Goal: Contribute content: Add original content to the website for others to see

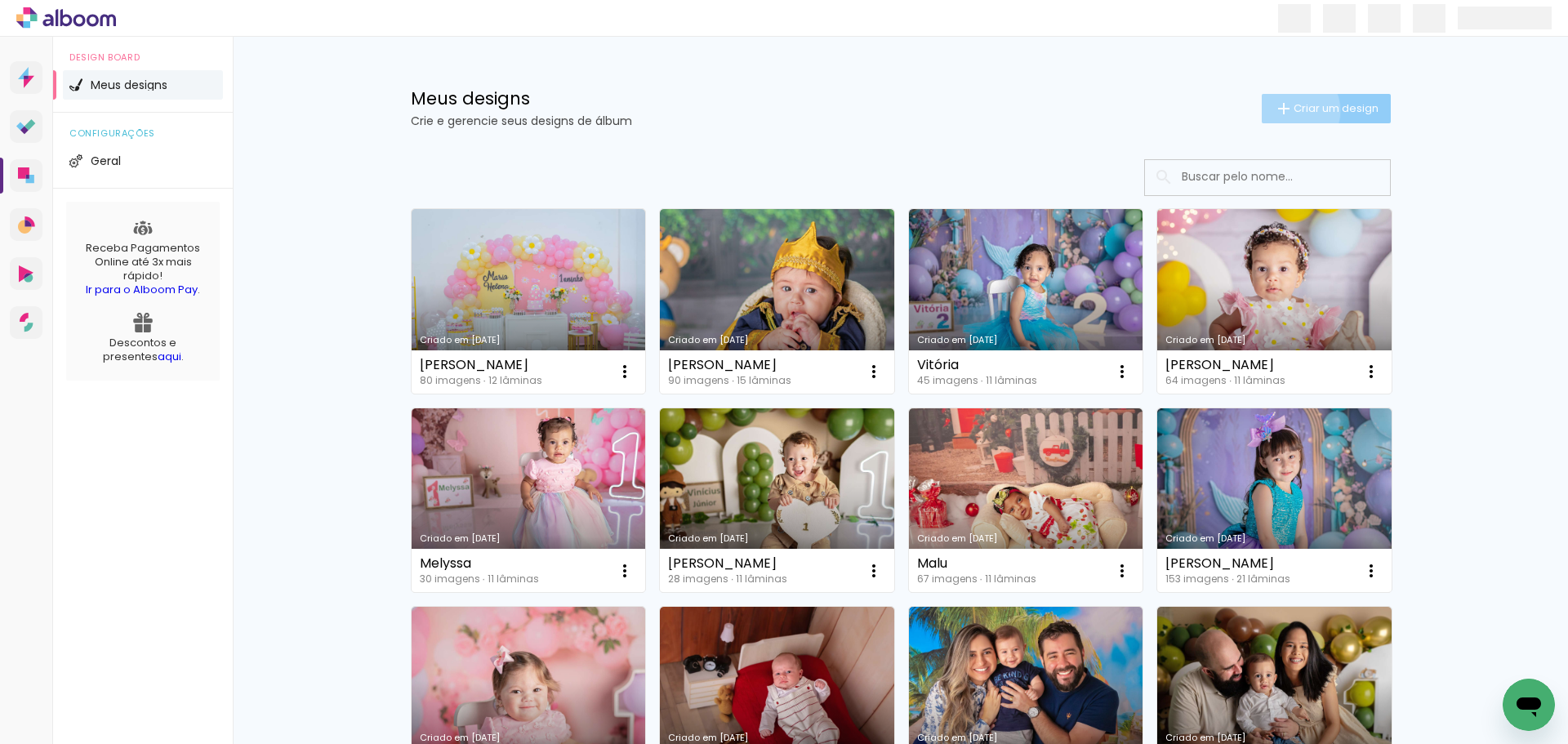
click at [1281, 110] on iron-icon at bounding box center [1283, 108] width 19 height 19
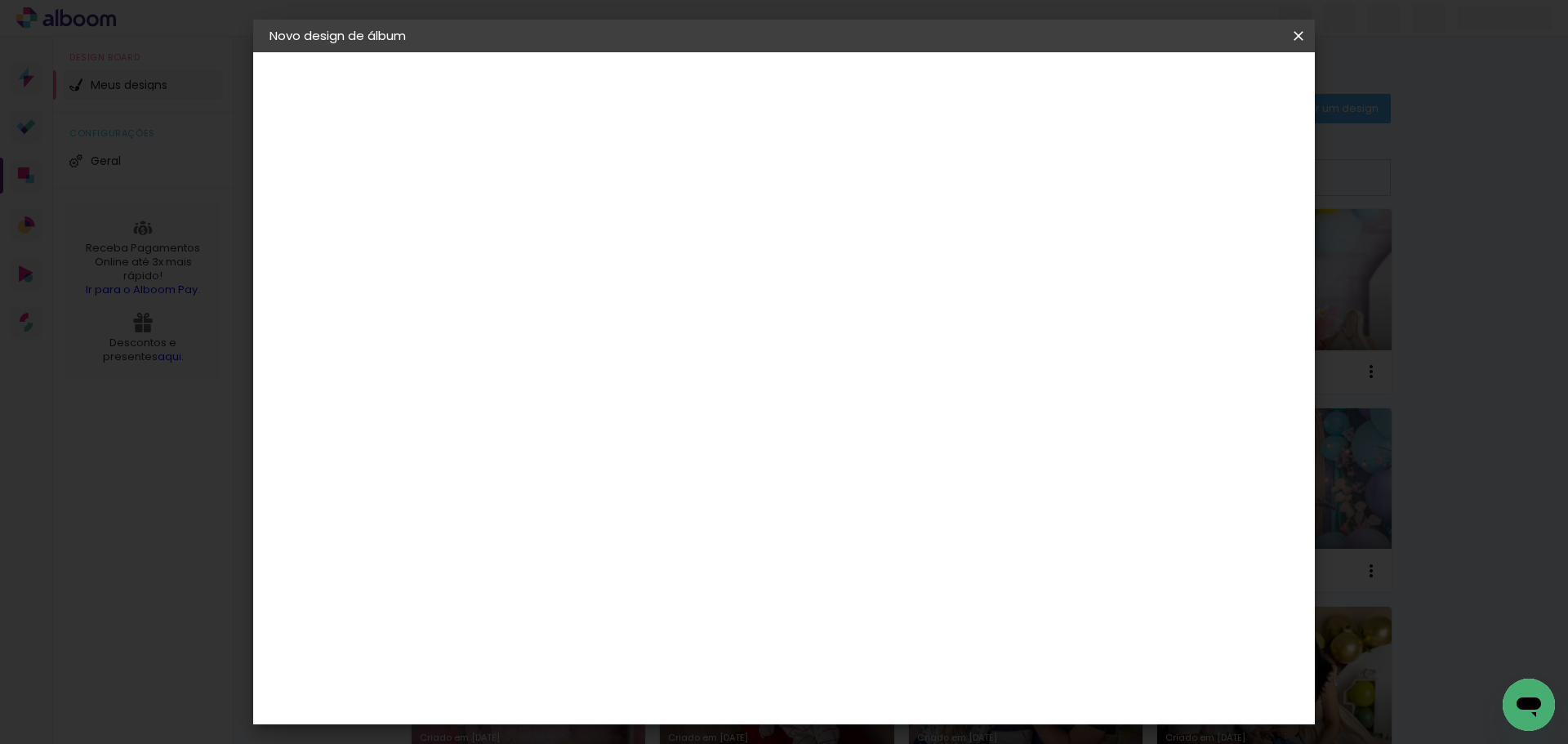
click at [536, 220] on input at bounding box center [536, 220] width 0 height 26
type input "[PERSON_NAME]"
type paper-input "[PERSON_NAME]"
click at [0, 0] on slot "Avançar" at bounding box center [0, 0] width 0 height 0
click at [0, 0] on slot "Tamanho Livre" at bounding box center [0, 0] width 0 height 0
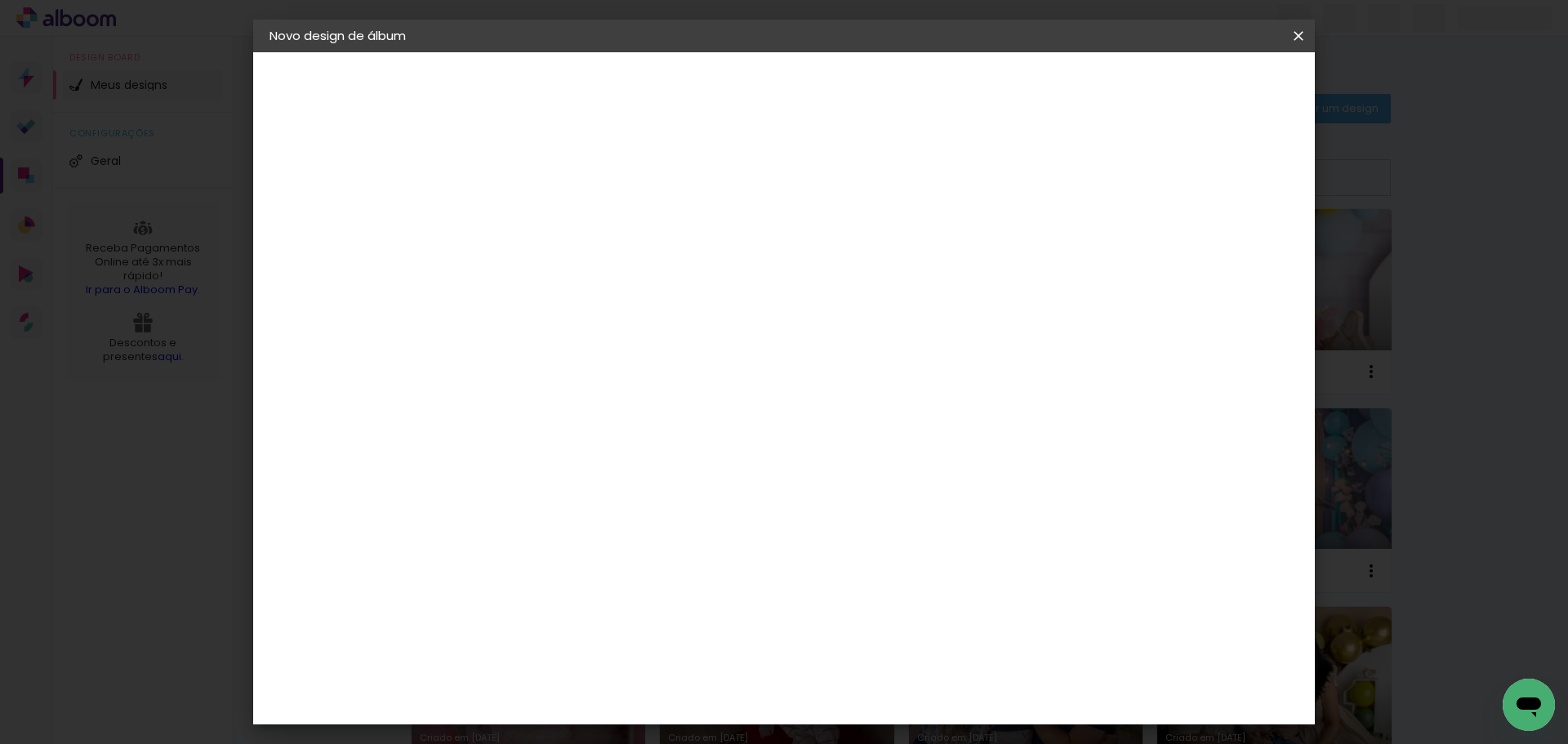
click at [0, 0] on slot "Avançar" at bounding box center [0, 0] width 0 height 0
click at [485, 470] on input "30" at bounding box center [485, 464] width 42 height 25
click at [504, 465] on input "30" at bounding box center [485, 464] width 42 height 25
drag, startPoint x: 503, startPoint y: 465, endPoint x: 479, endPoint y: 468, distance: 24.2
click at [481, 468] on div "30" at bounding box center [495, 464] width 62 height 25
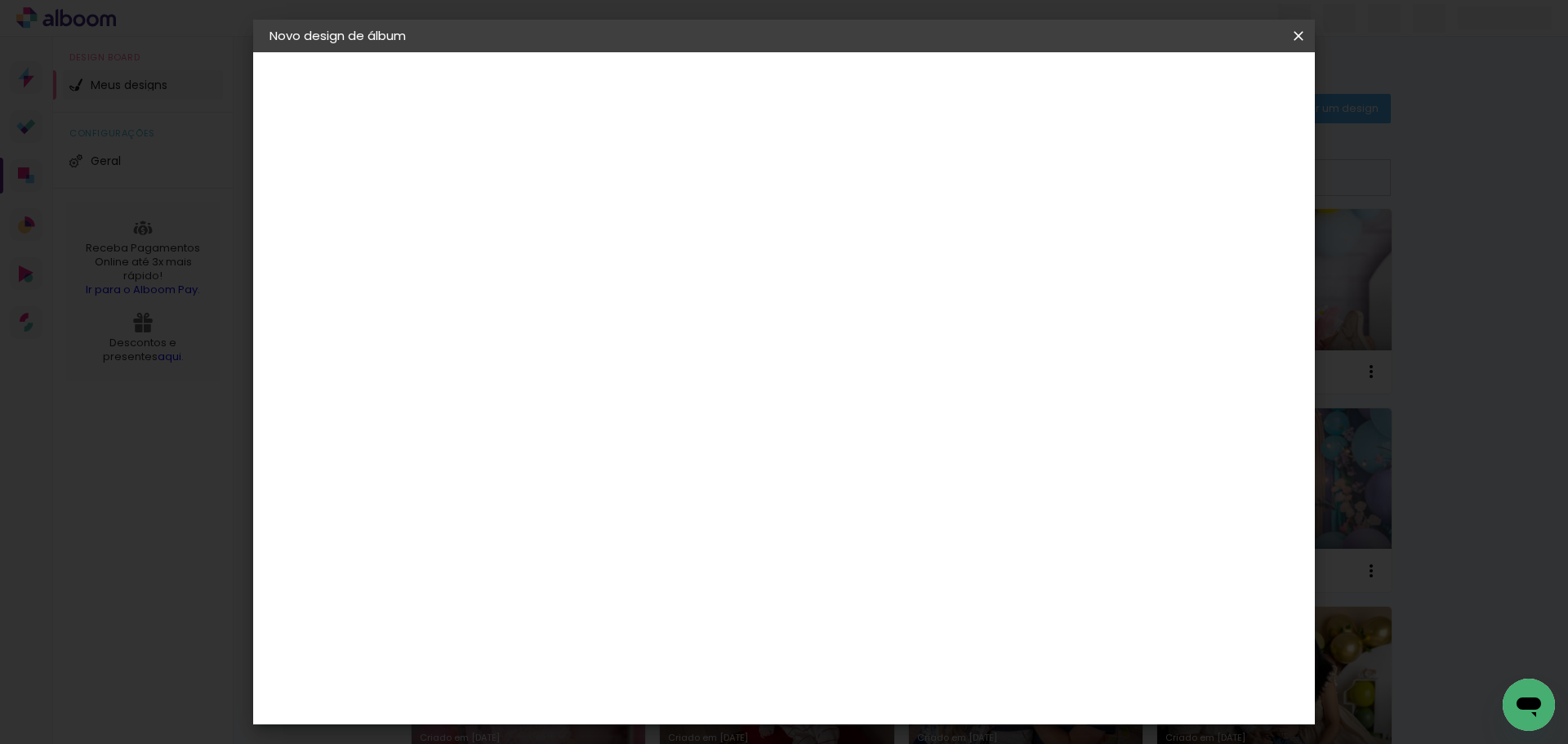
type paper-input "30"
click at [494, 499] on div "cm" at bounding box center [494, 465] width 80 height 321
drag, startPoint x: 505, startPoint y: 462, endPoint x: 381, endPoint y: 387, distance: 144.9
click at [473, 465] on input "30" at bounding box center [485, 464] width 42 height 25
type input "25"
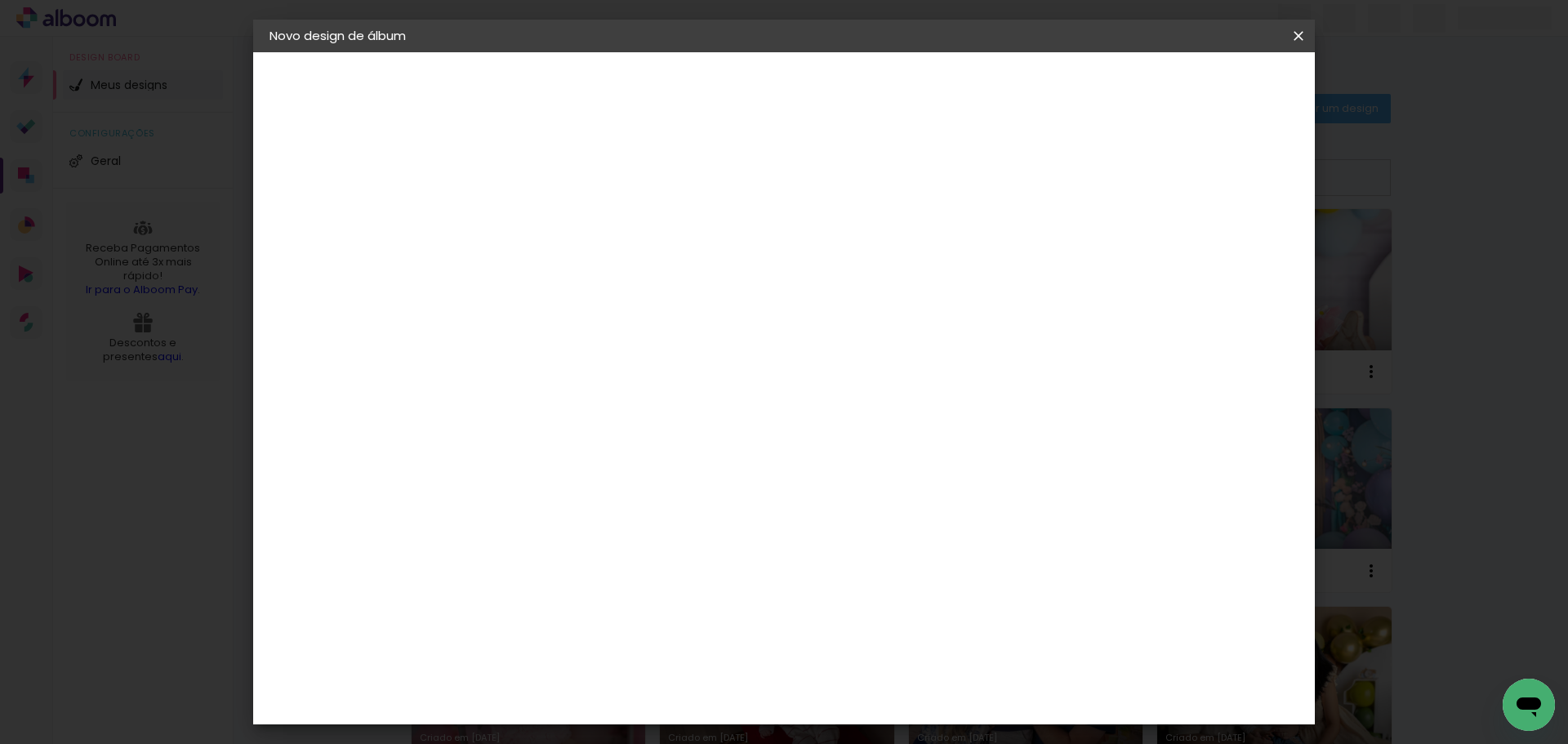
type paper-input "25"
click at [883, 634] on input "60" at bounding box center [874, 627] width 42 height 25
drag, startPoint x: 895, startPoint y: 625, endPoint x: 865, endPoint y: 626, distance: 30.0
click at [865, 626] on input "60" at bounding box center [874, 627] width 42 height 25
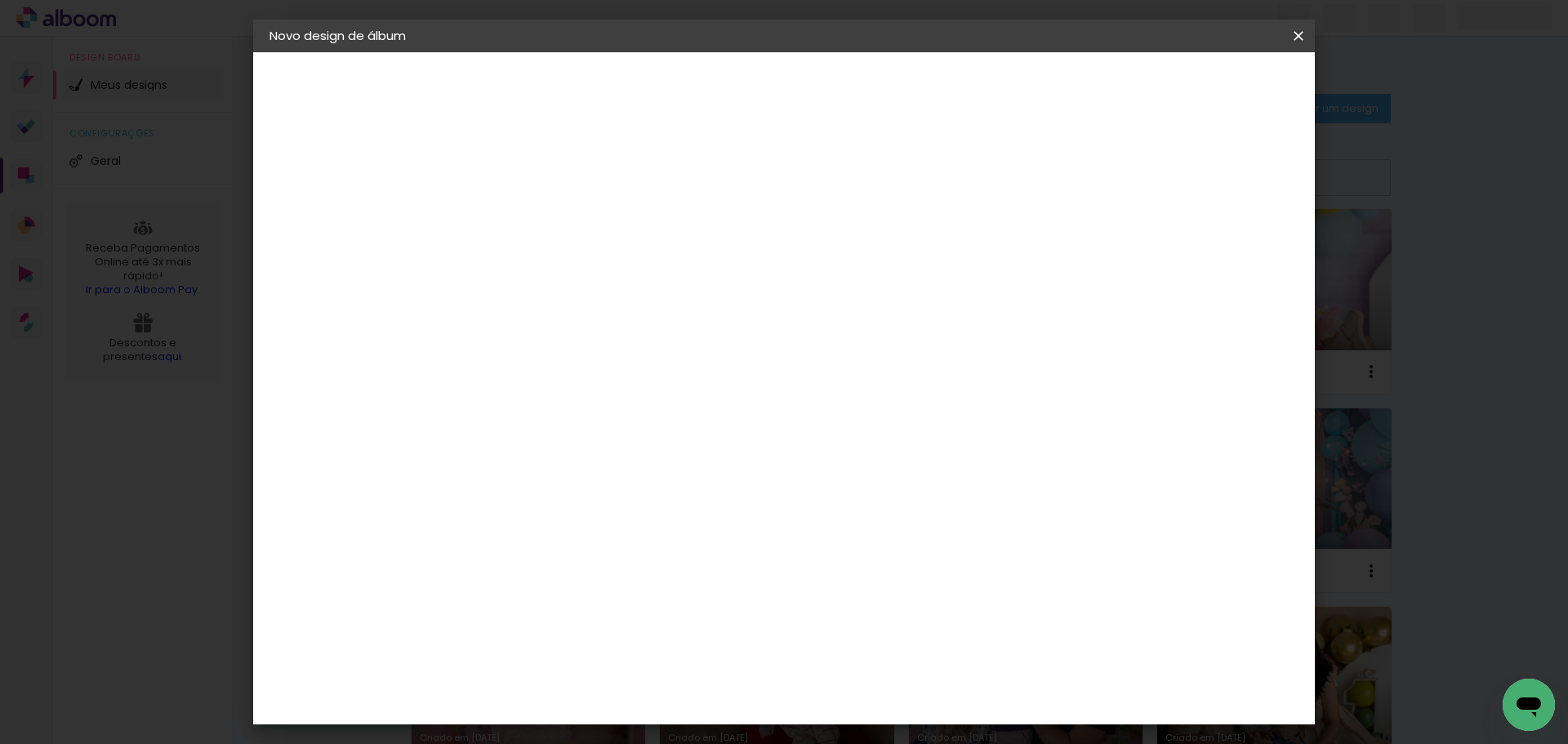
type input "50"
type paper-input "50"
click at [1197, 85] on span "Iniciar design" at bounding box center [1159, 86] width 74 height 11
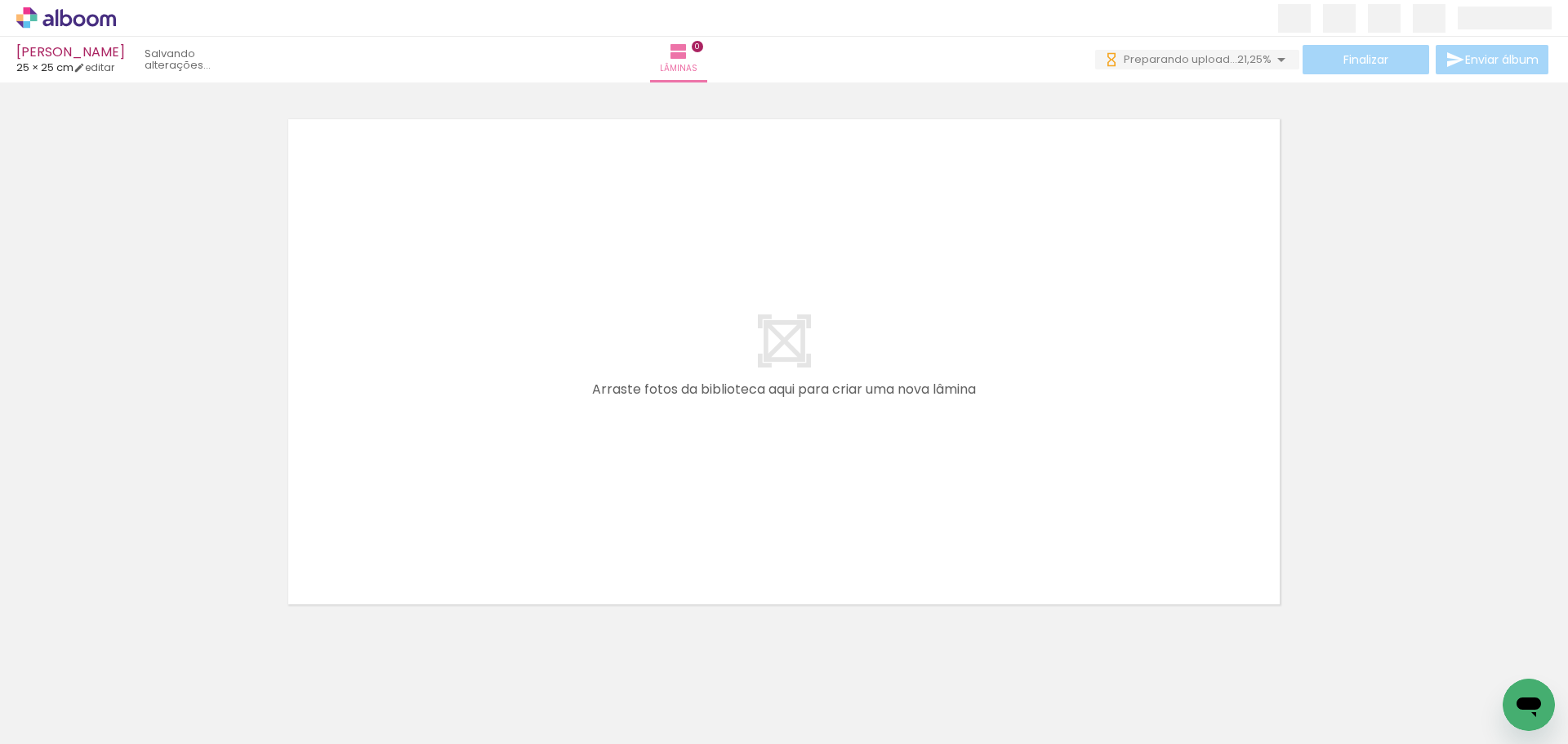
drag, startPoint x: 1399, startPoint y: 731, endPoint x: 1437, endPoint y: 739, distance: 38.8
click at [134, 734] on iron-horizontal-list at bounding box center [118, 693] width 33 height 102
click at [87, 697] on iron-icon at bounding box center [84, 695] width 13 height 13
click at [0, 0] on slot "Não utilizadas" at bounding box center [0, 0] width 0 height 0
type input "Não utilizadas"
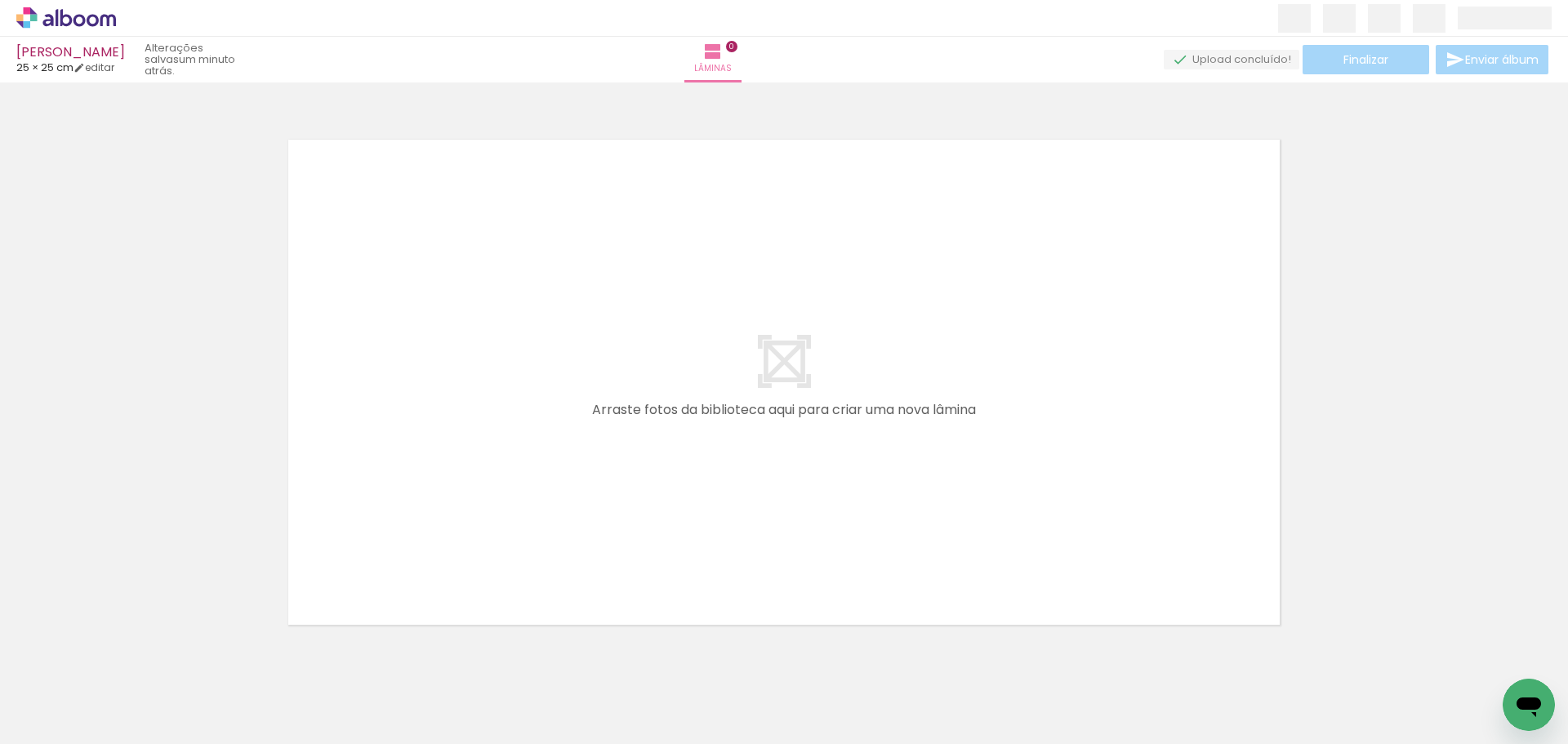
scroll to position [2, 0]
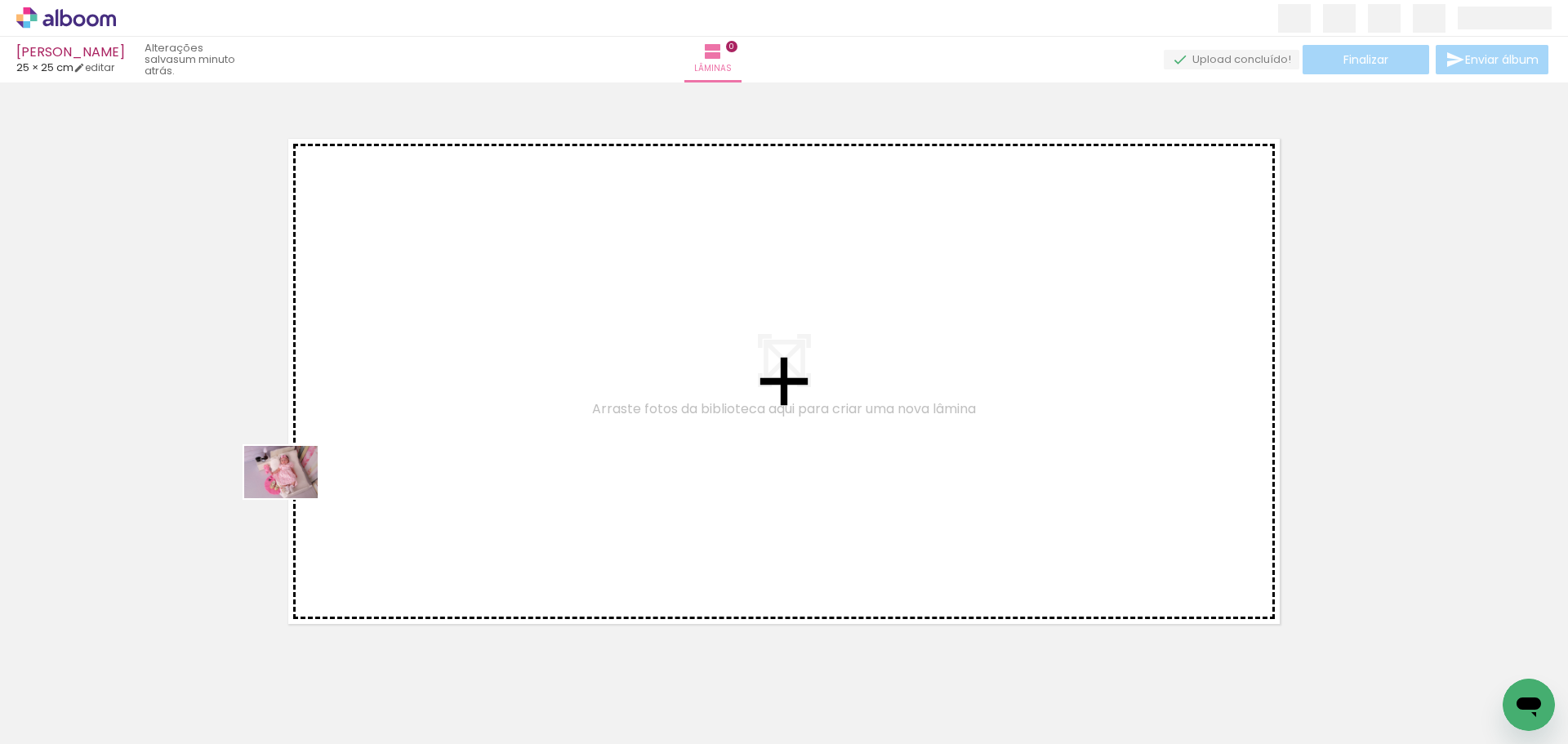
drag, startPoint x: 162, startPoint y: 691, endPoint x: 208, endPoint y: 601, distance: 101.1
click at [431, 395] on quentale-workspace at bounding box center [784, 372] width 1568 height 744
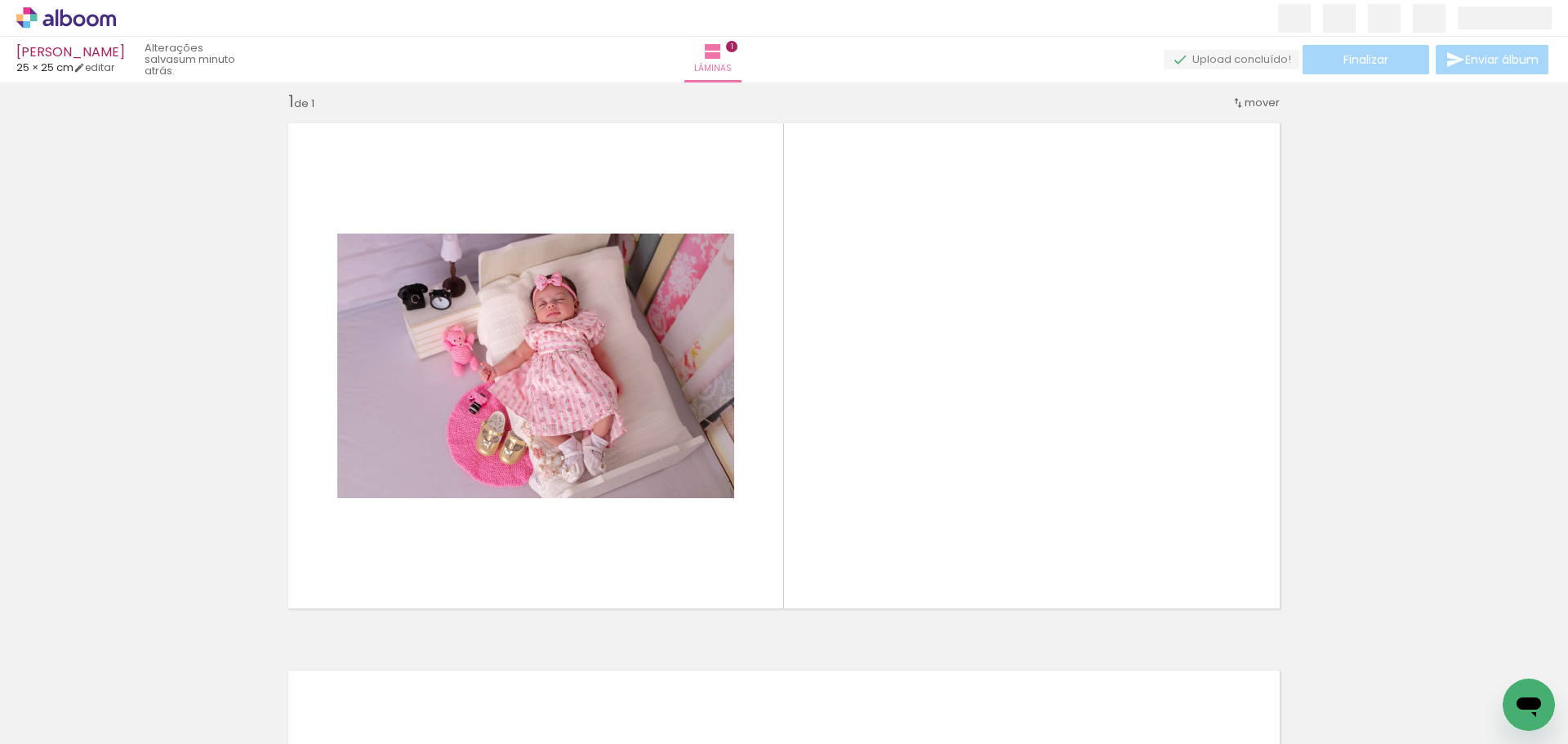
scroll to position [21, 0]
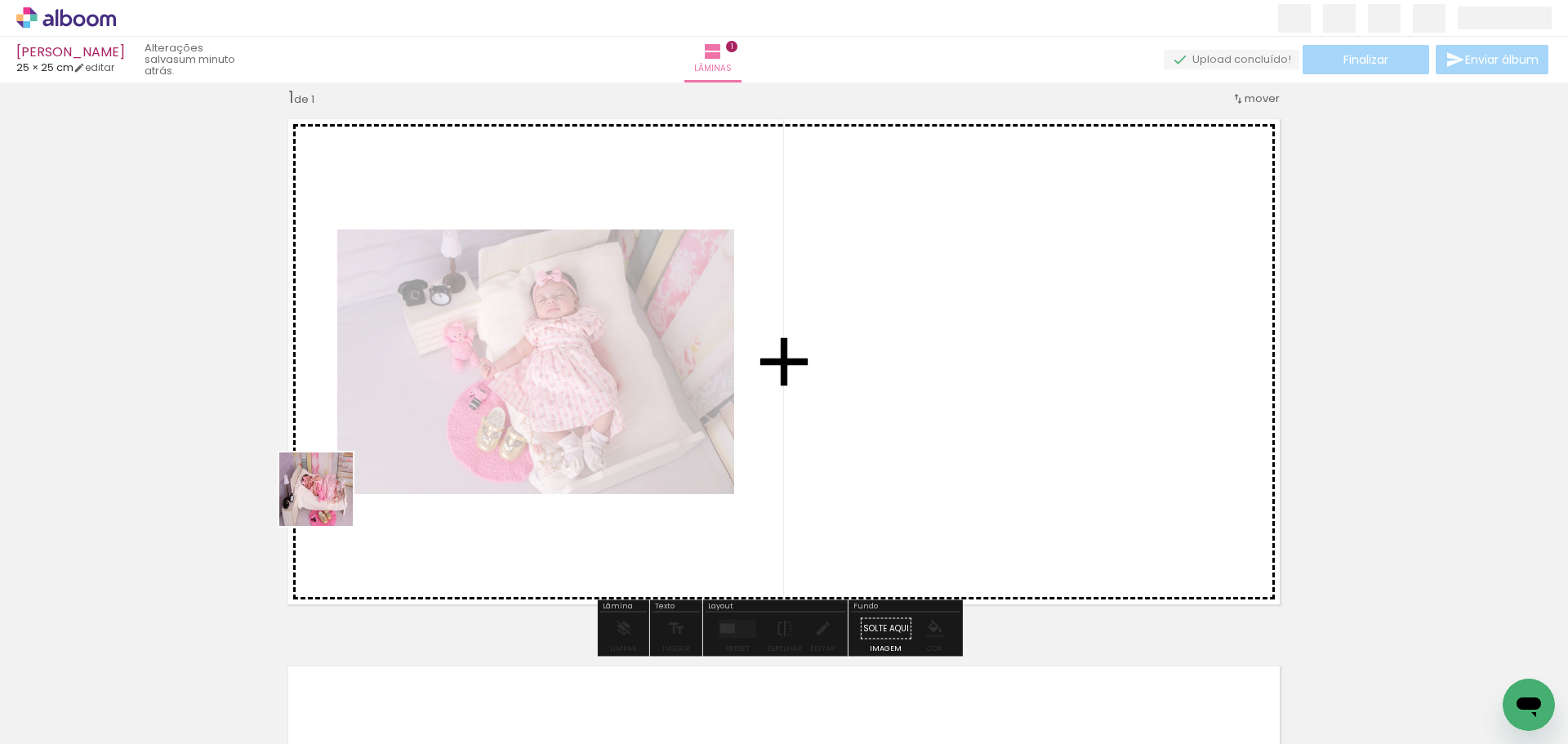
drag, startPoint x: 155, startPoint y: 693, endPoint x: 297, endPoint y: 558, distance: 195.9
click at [425, 411] on quentale-workspace at bounding box center [784, 372] width 1568 height 744
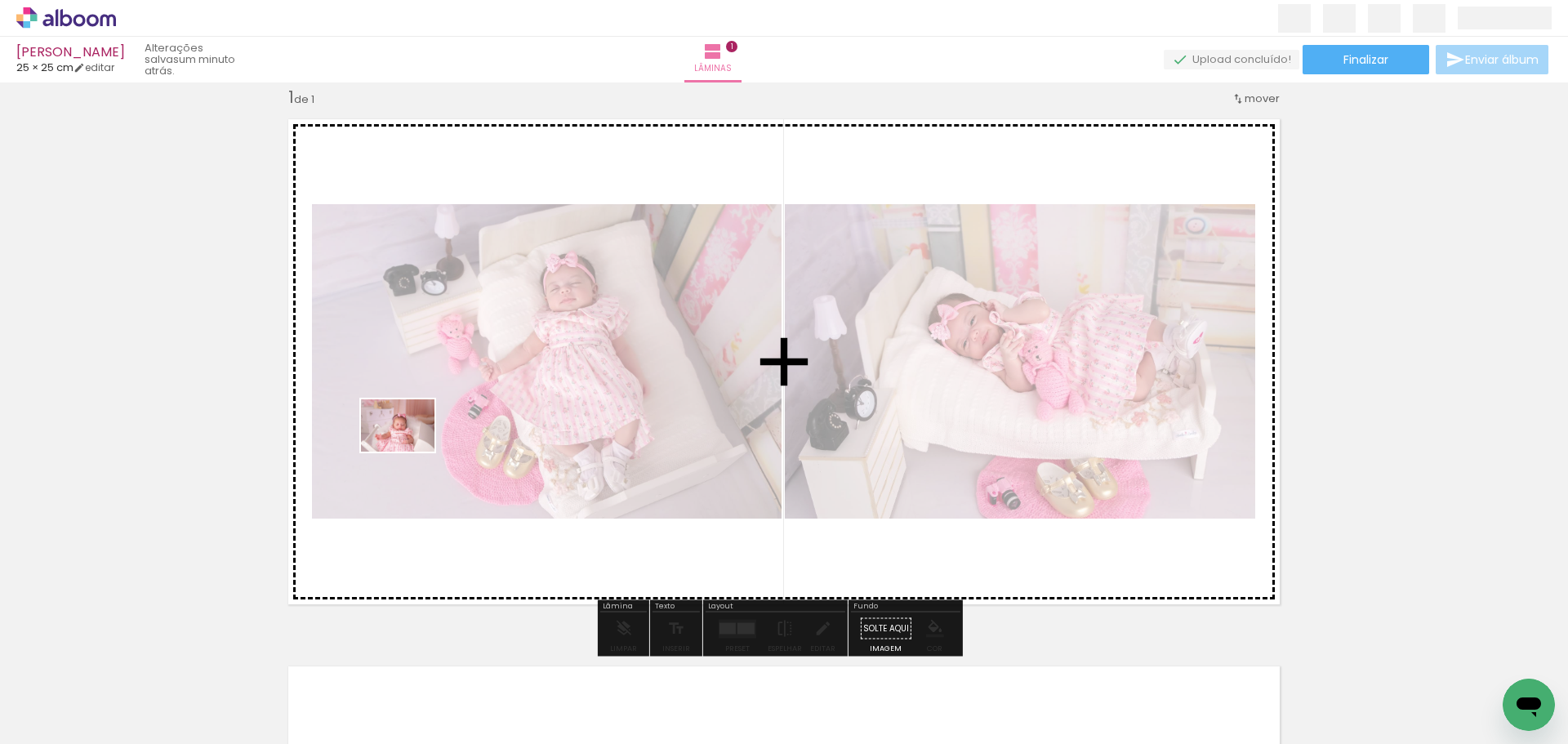
drag, startPoint x: 174, startPoint y: 695, endPoint x: 348, endPoint y: 533, distance: 237.7
click at [468, 400] on quentale-workspace at bounding box center [784, 372] width 1568 height 744
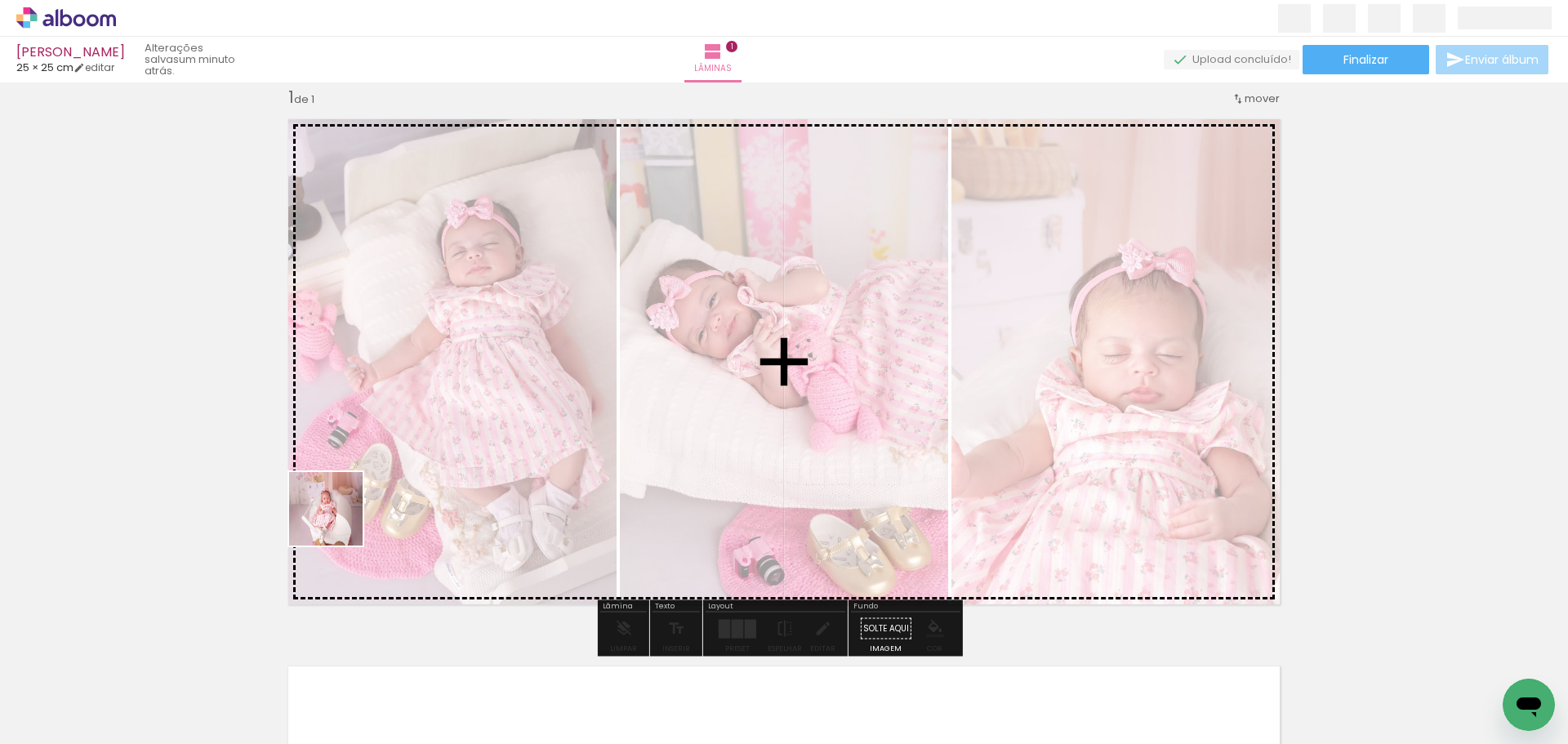
drag, startPoint x: 216, startPoint y: 641, endPoint x: 275, endPoint y: 619, distance: 63.0
click at [421, 463] on quentale-workspace at bounding box center [784, 372] width 1568 height 744
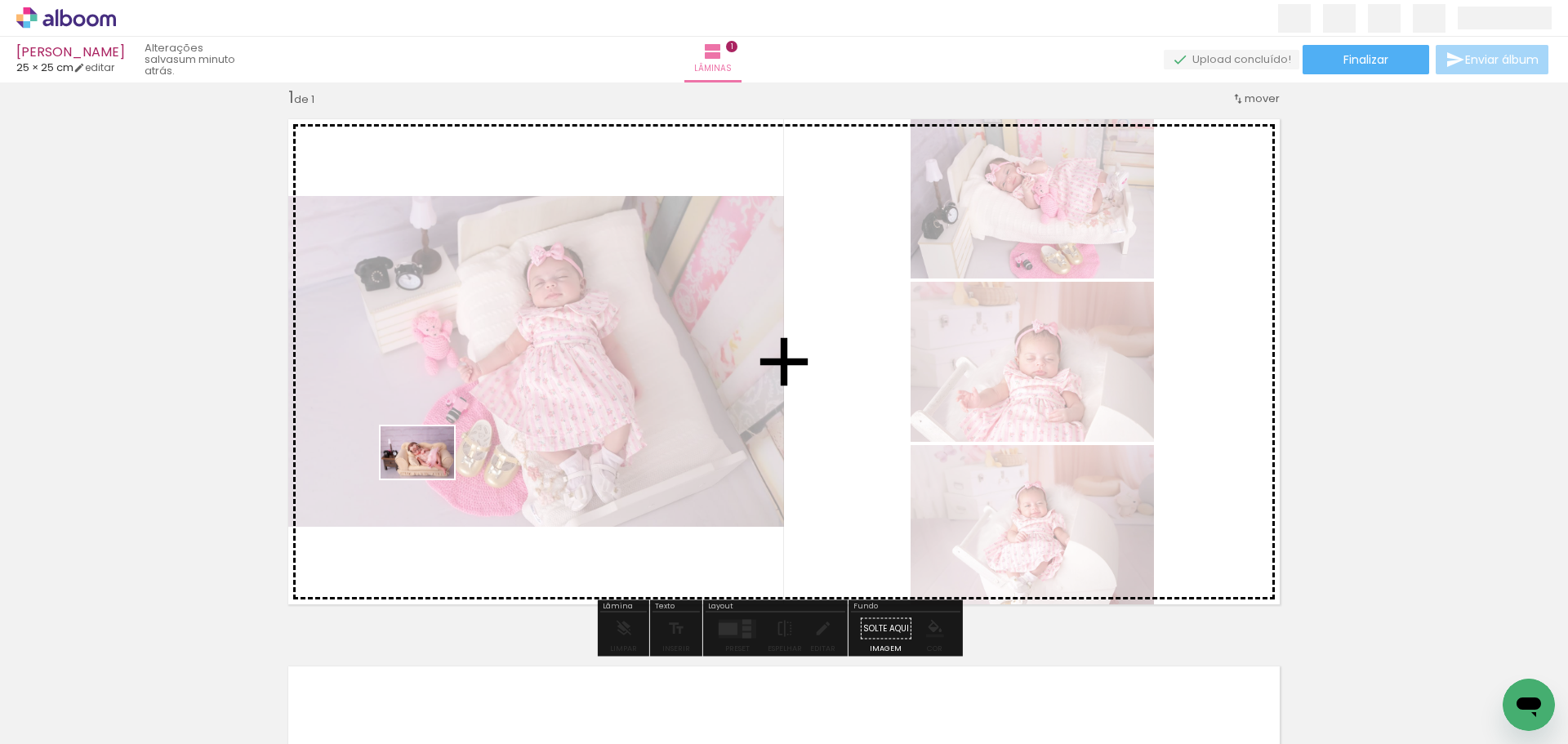
drag, startPoint x: 175, startPoint y: 684, endPoint x: 276, endPoint y: 609, distance: 125.8
click at [451, 461] on quentale-workspace at bounding box center [784, 372] width 1568 height 744
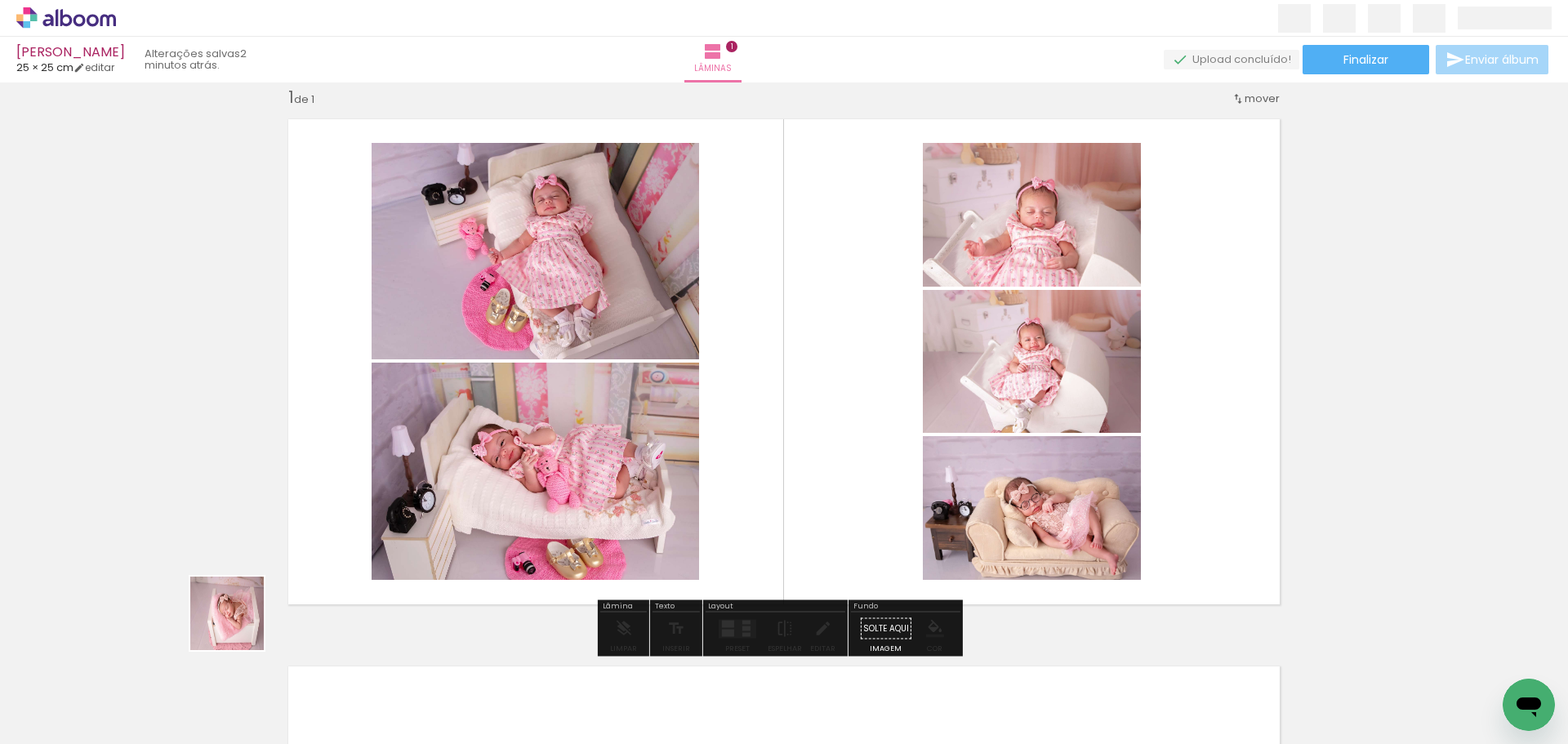
drag, startPoint x: 153, startPoint y: 699, endPoint x: 288, endPoint y: 631, distance: 151.2
click at [461, 459] on quentale-workspace at bounding box center [784, 372] width 1568 height 744
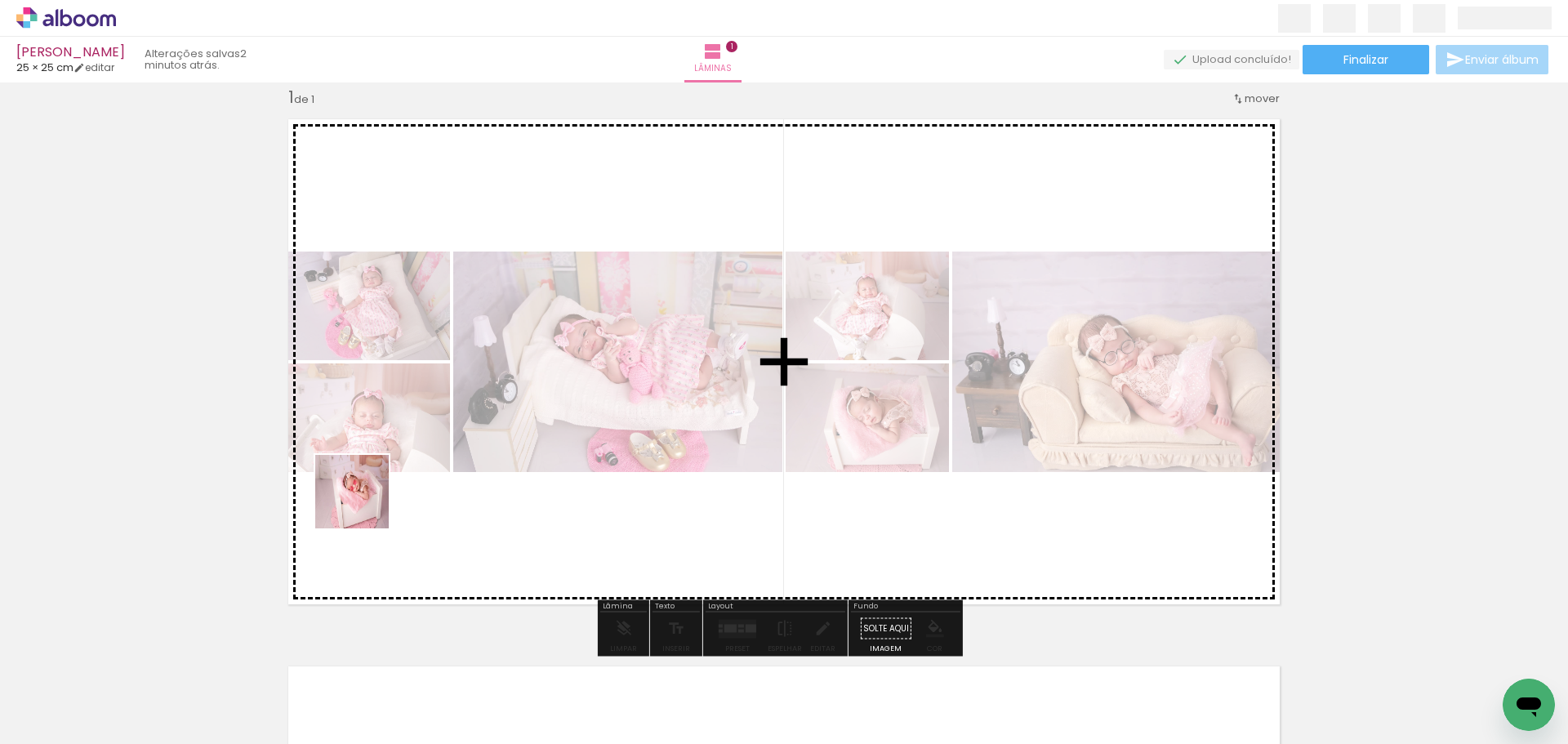
drag, startPoint x: 222, startPoint y: 642, endPoint x: 525, endPoint y: 446, distance: 360.9
click at [484, 432] on quentale-workspace at bounding box center [784, 372] width 1568 height 744
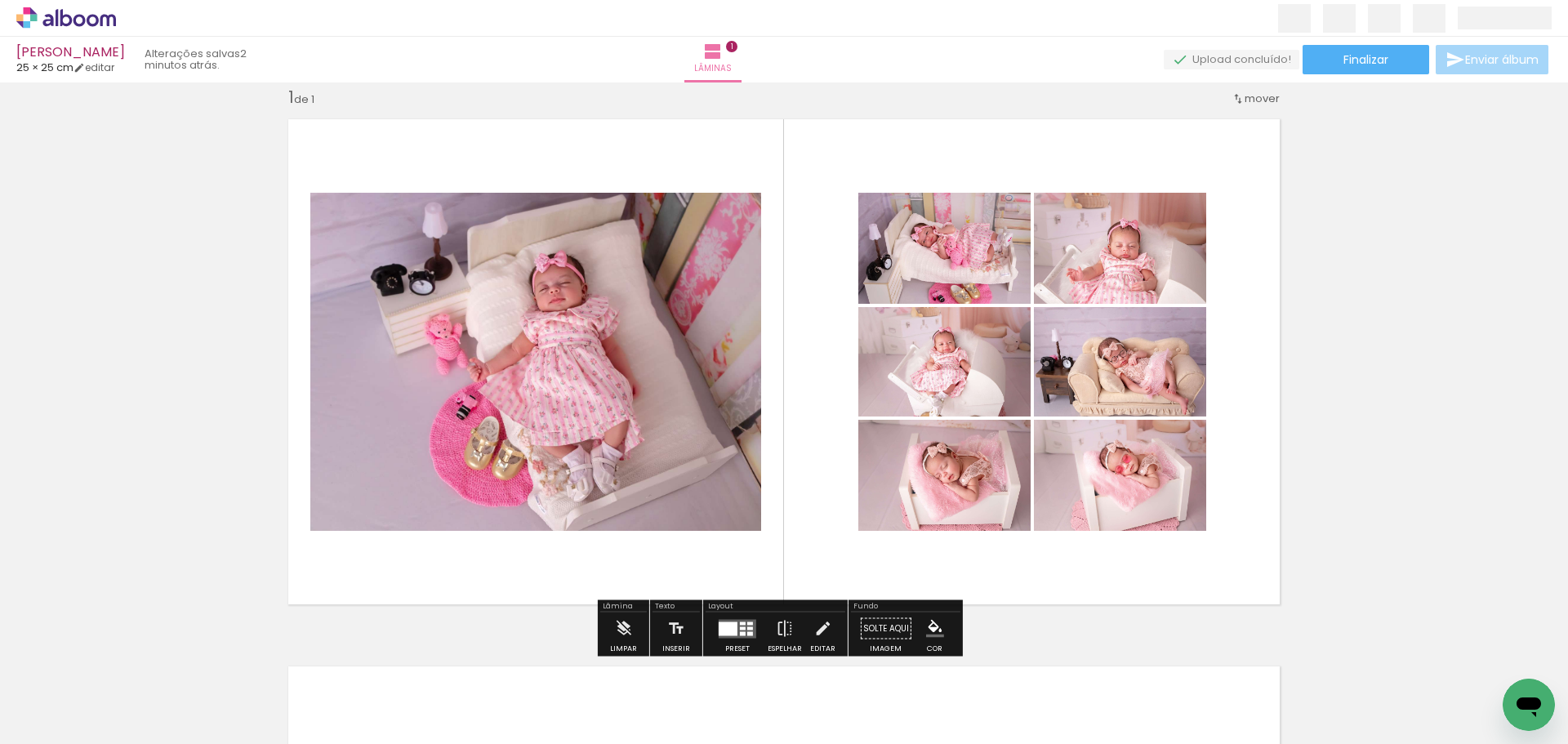
click at [741, 629] on div at bounding box center [743, 628] width 6 height 4
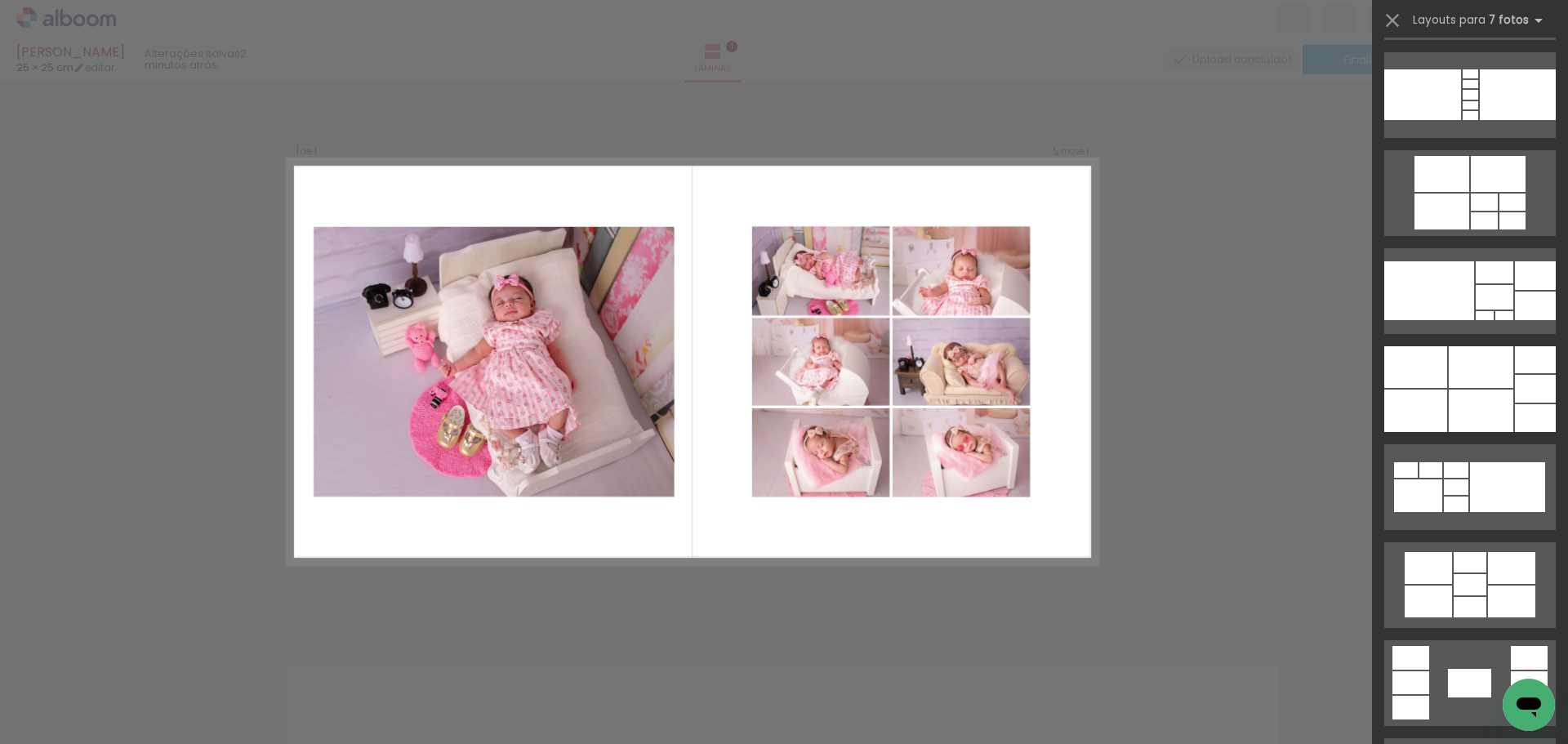
scroll to position [2179, 0]
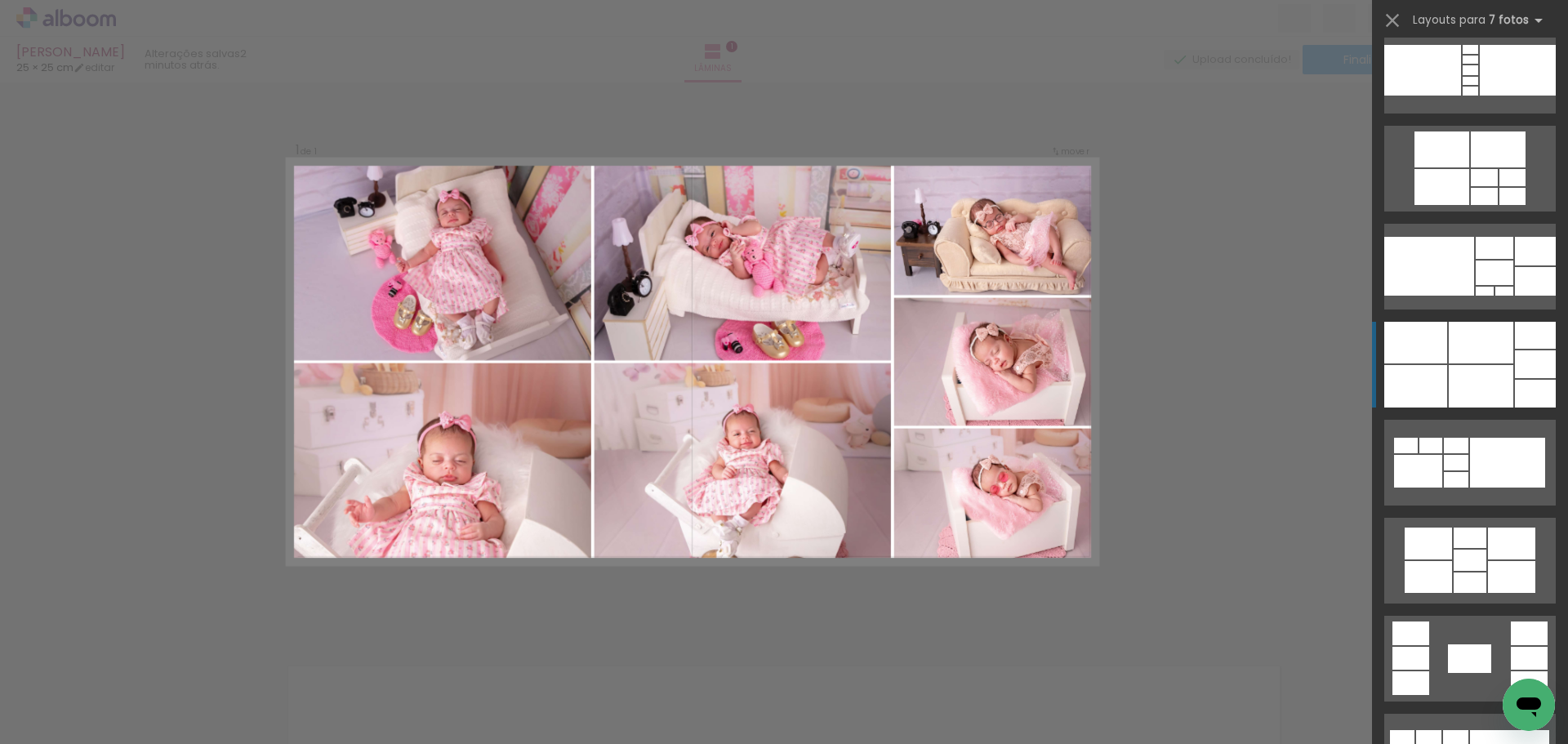
click at [1516, 371] on div at bounding box center [1536, 364] width 40 height 28
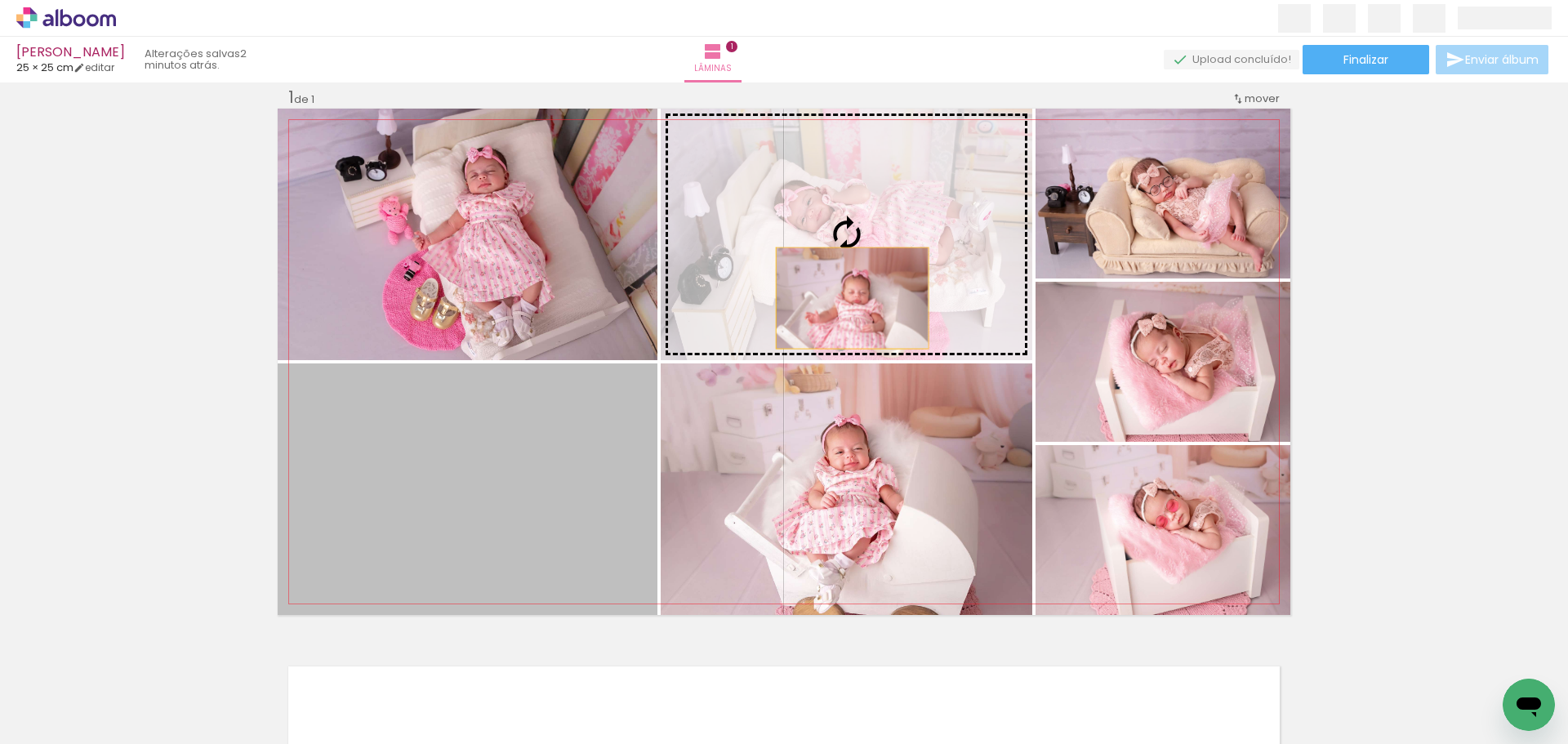
drag, startPoint x: 549, startPoint y: 511, endPoint x: 949, endPoint y: 309, distance: 448.1
click at [0, 0] on slot at bounding box center [0, 0] width 0 height 0
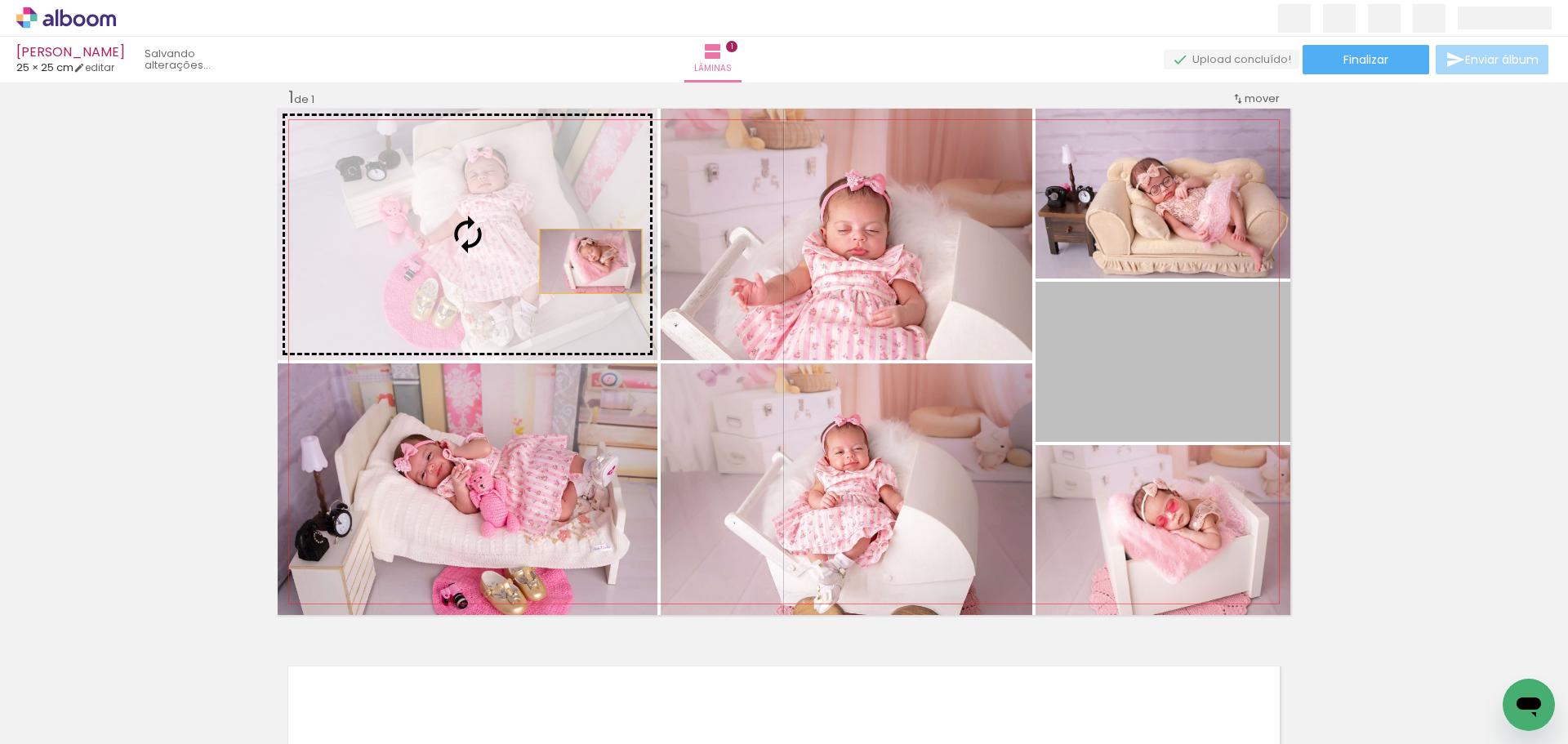
drag, startPoint x: 1186, startPoint y: 376, endPoint x: 585, endPoint y: 262, distance: 611.7
click at [0, 0] on slot at bounding box center [0, 0] width 0 height 0
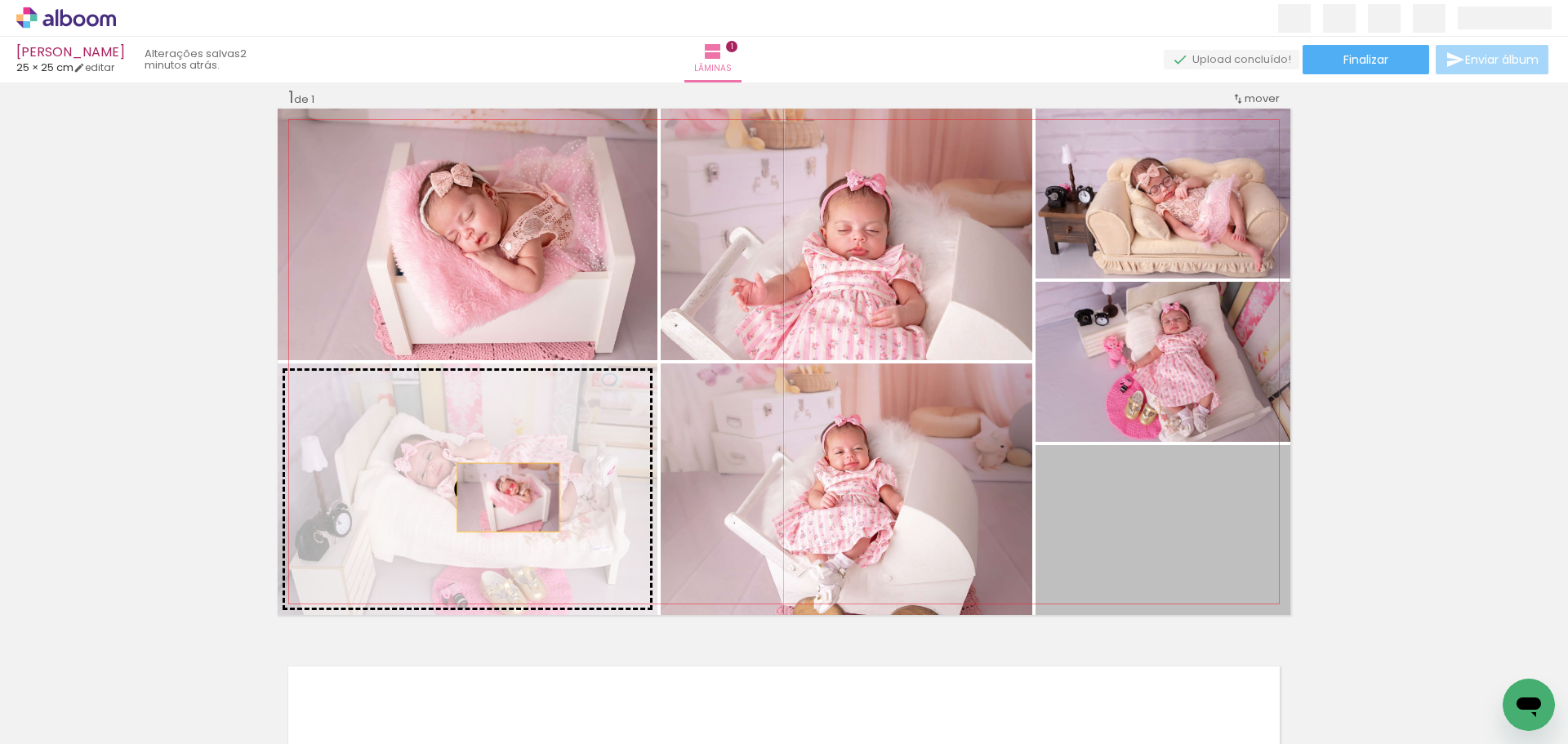
drag, startPoint x: 1161, startPoint y: 533, endPoint x: 435, endPoint y: 507, distance: 726.5
click at [0, 0] on slot at bounding box center [0, 0] width 0 height 0
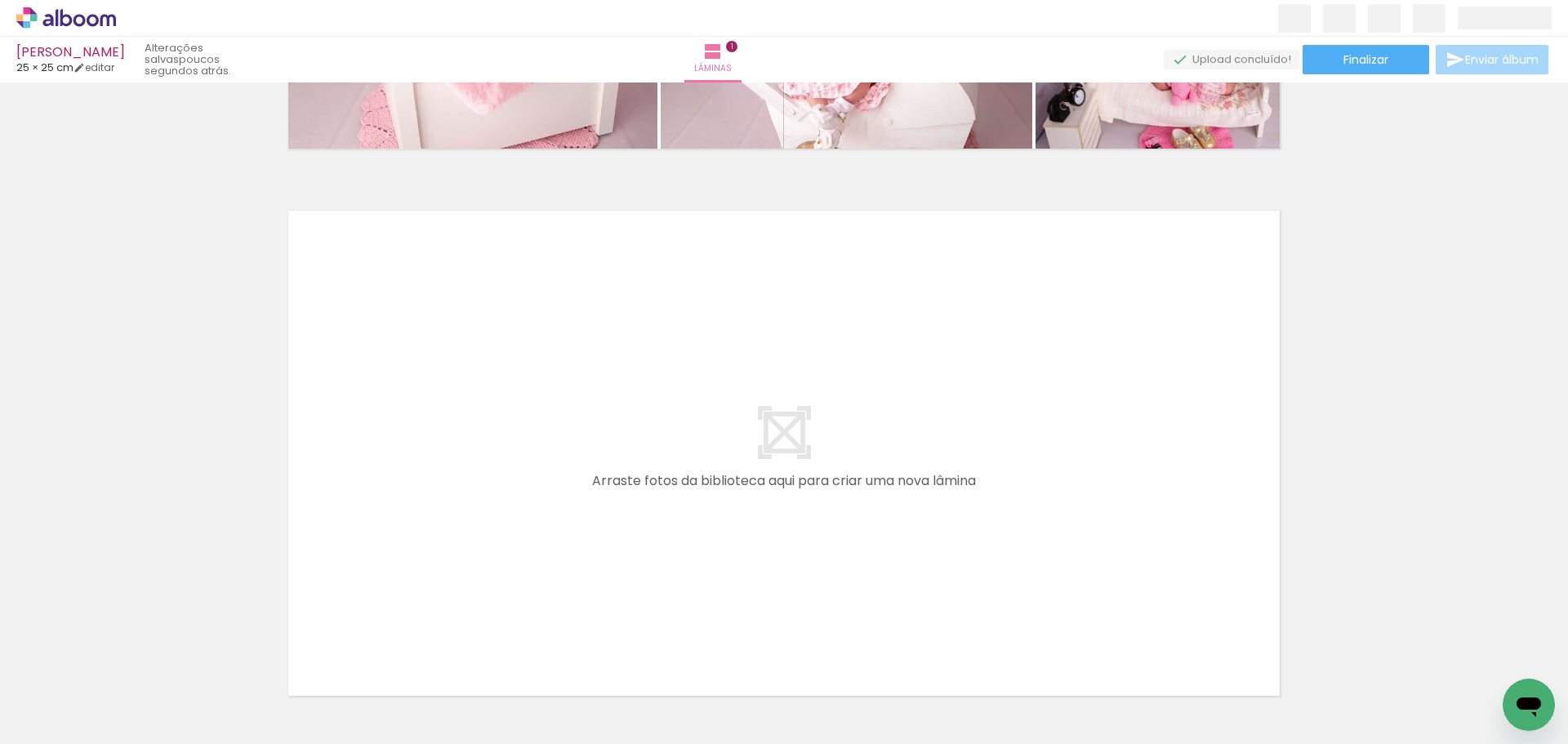
scroll to position [474, 0]
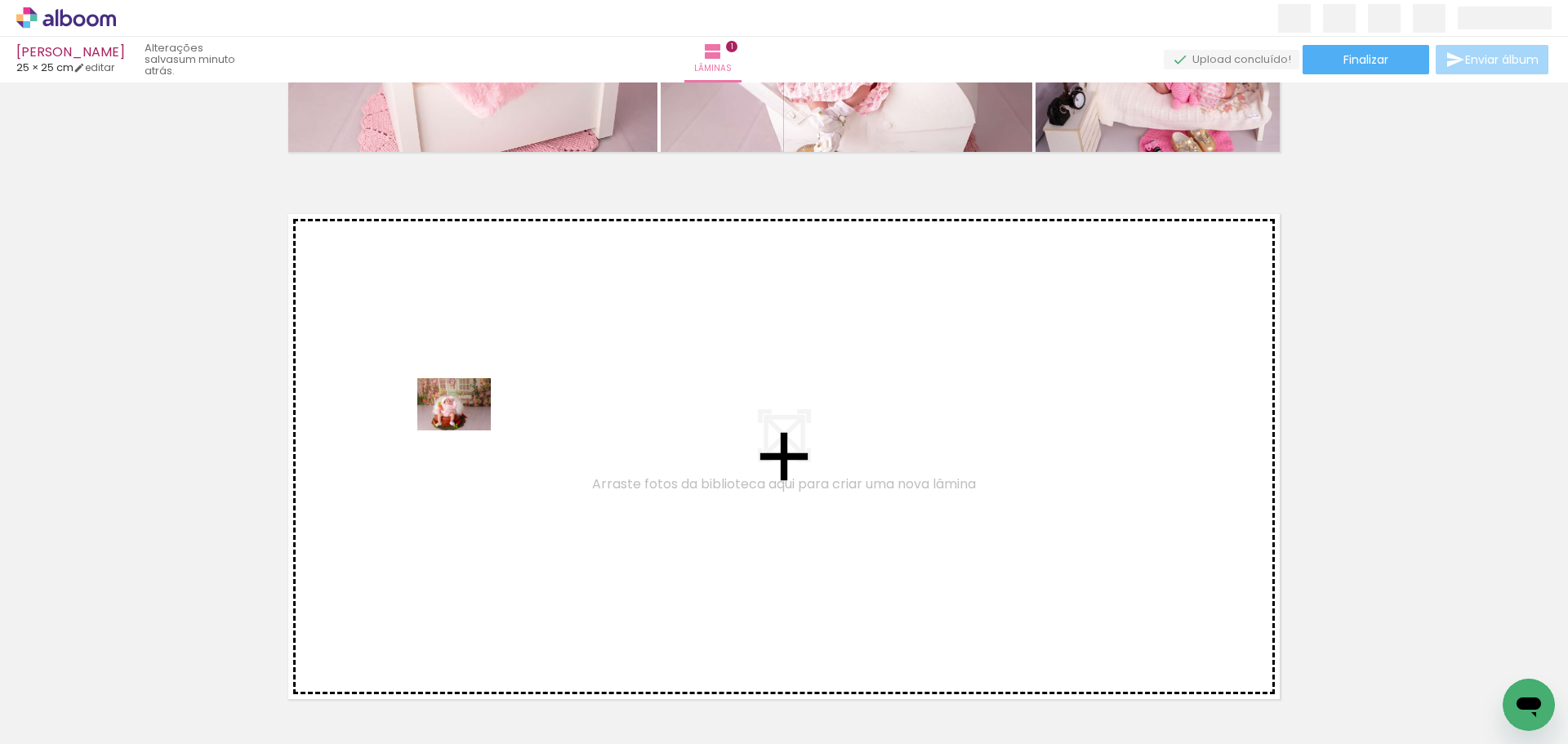
drag, startPoint x: 166, startPoint y: 702, endPoint x: 265, endPoint y: 576, distance: 160.2
click at [463, 431] on quentale-workspace at bounding box center [784, 372] width 1568 height 744
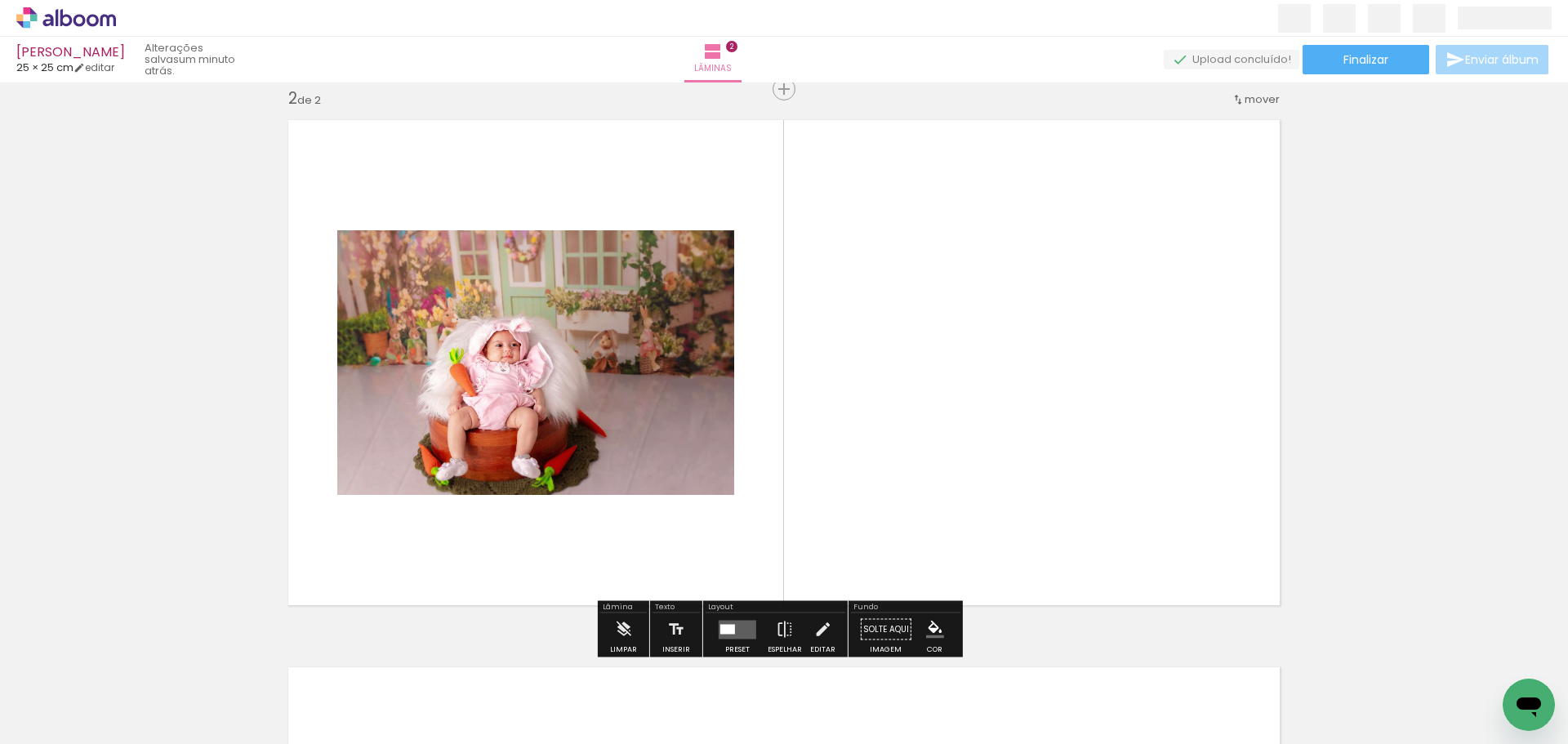
scroll to position [569, 0]
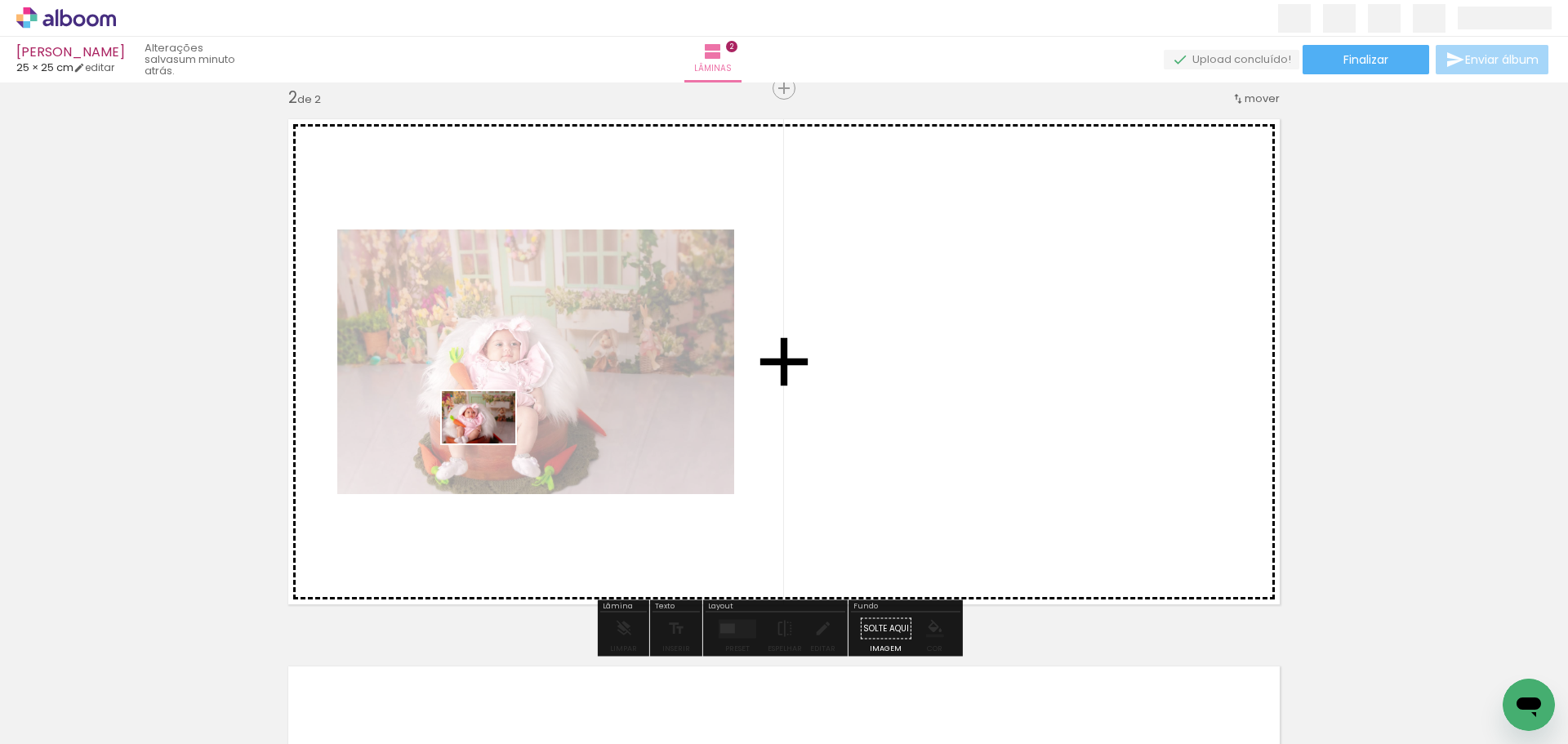
drag, startPoint x: 165, startPoint y: 684, endPoint x: 258, endPoint y: 645, distance: 100.8
click at [485, 443] on quentale-workspace at bounding box center [784, 372] width 1568 height 744
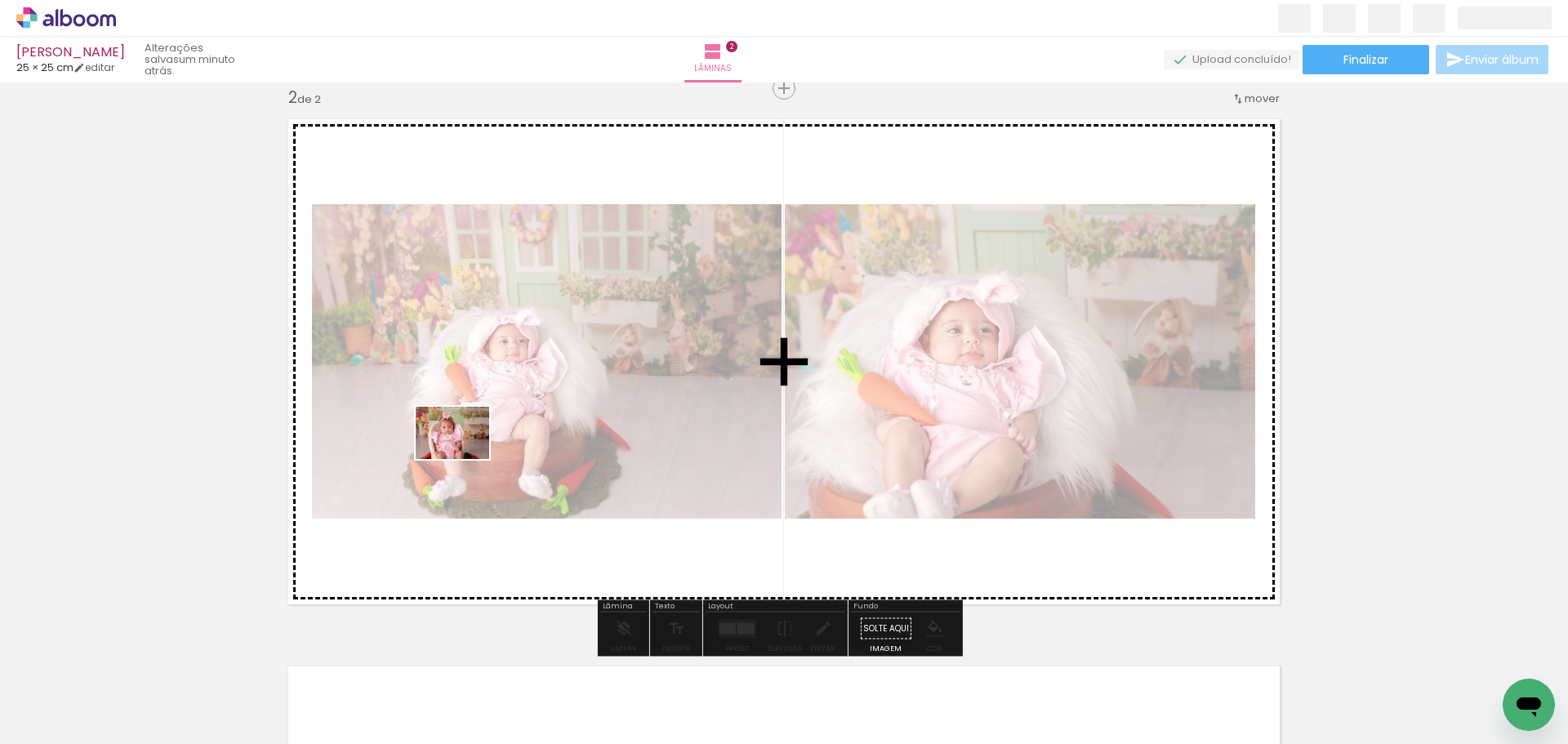
drag, startPoint x: 164, startPoint y: 696, endPoint x: 407, endPoint y: 544, distance: 286.6
click at [476, 447] on quentale-workspace at bounding box center [784, 372] width 1568 height 744
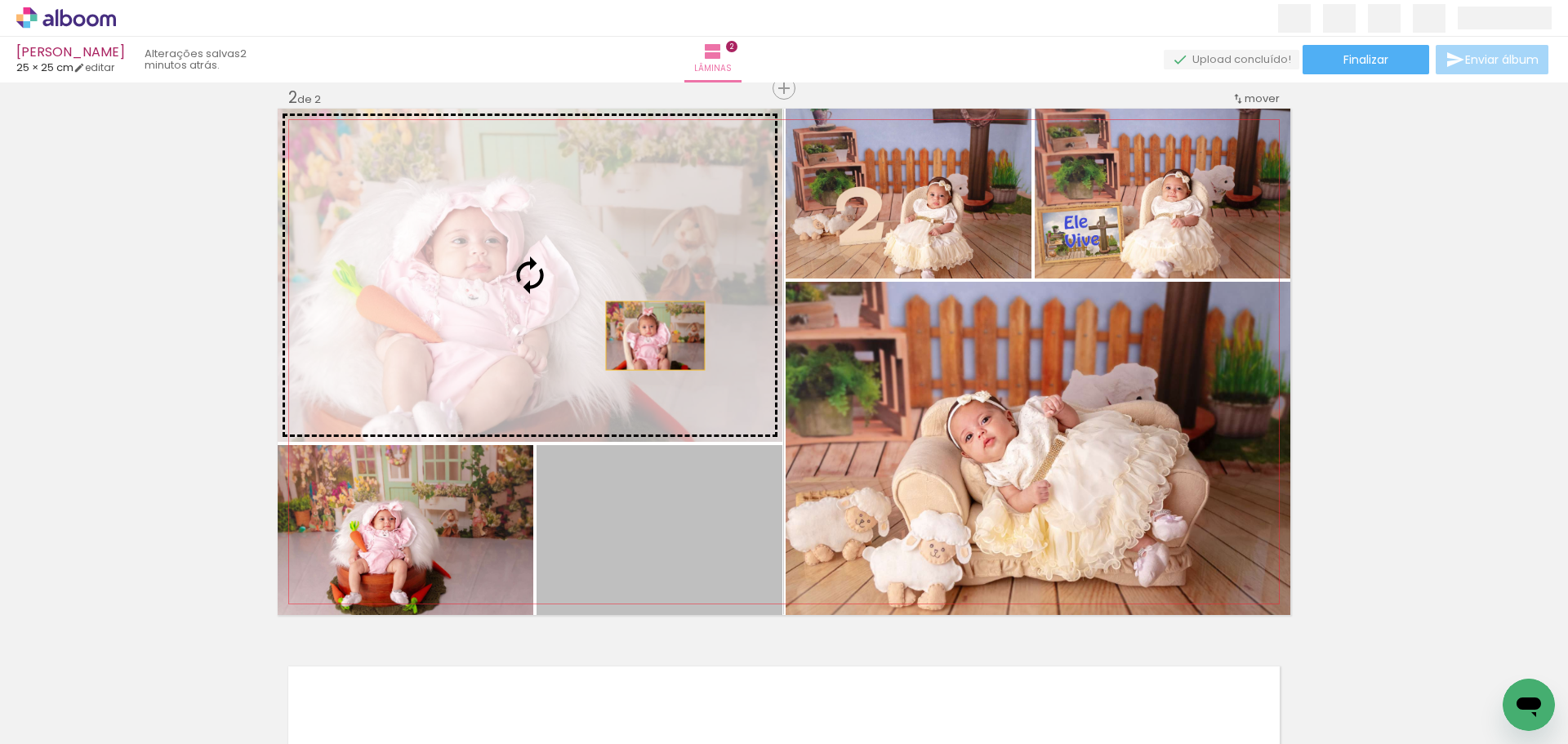
drag, startPoint x: 649, startPoint y: 552, endPoint x: 649, endPoint y: 355, distance: 197.0
click at [0, 0] on slot at bounding box center [0, 0] width 0 height 0
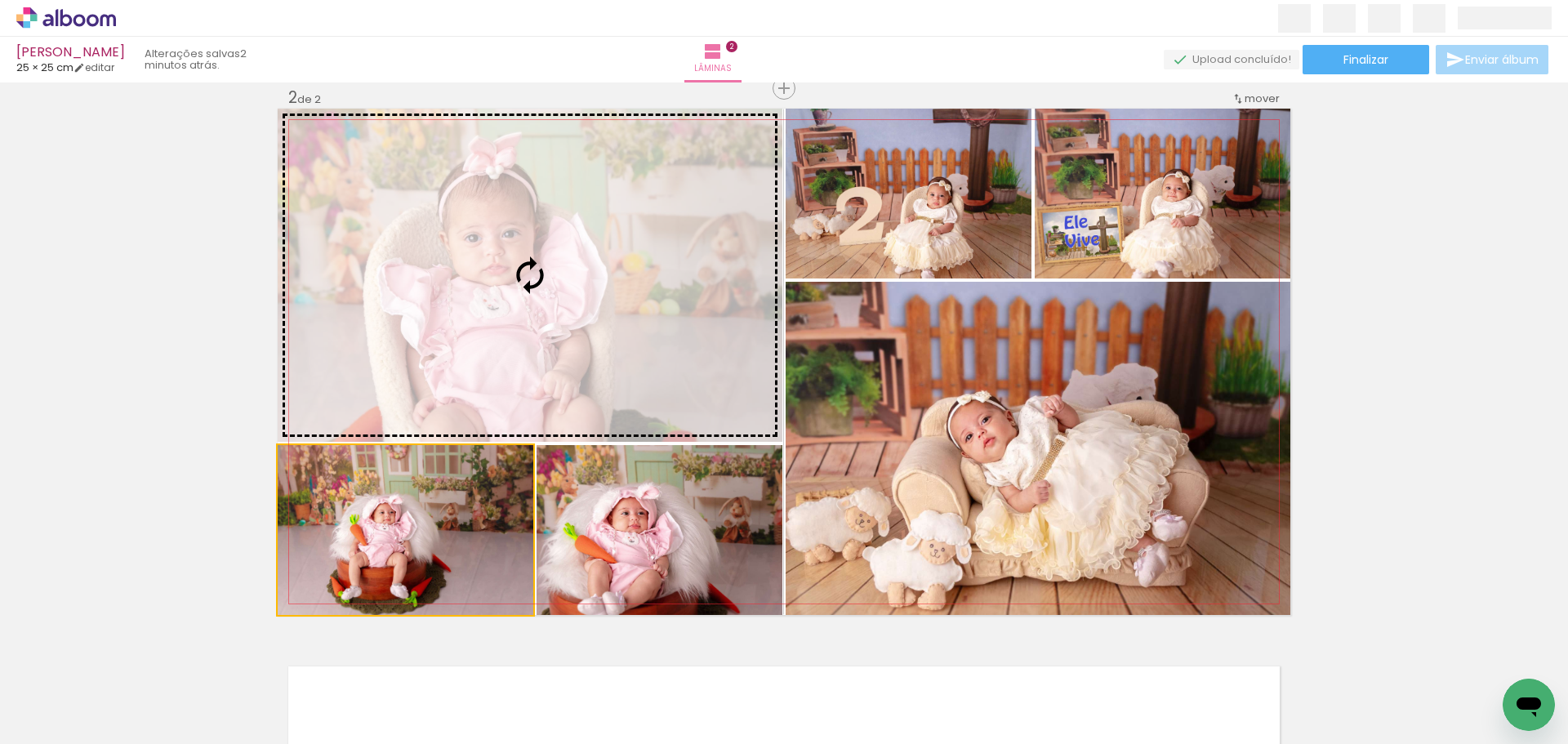
drag, startPoint x: 441, startPoint y: 557, endPoint x: 600, endPoint y: 371, distance: 244.7
click at [0, 0] on slot at bounding box center [0, 0] width 0 height 0
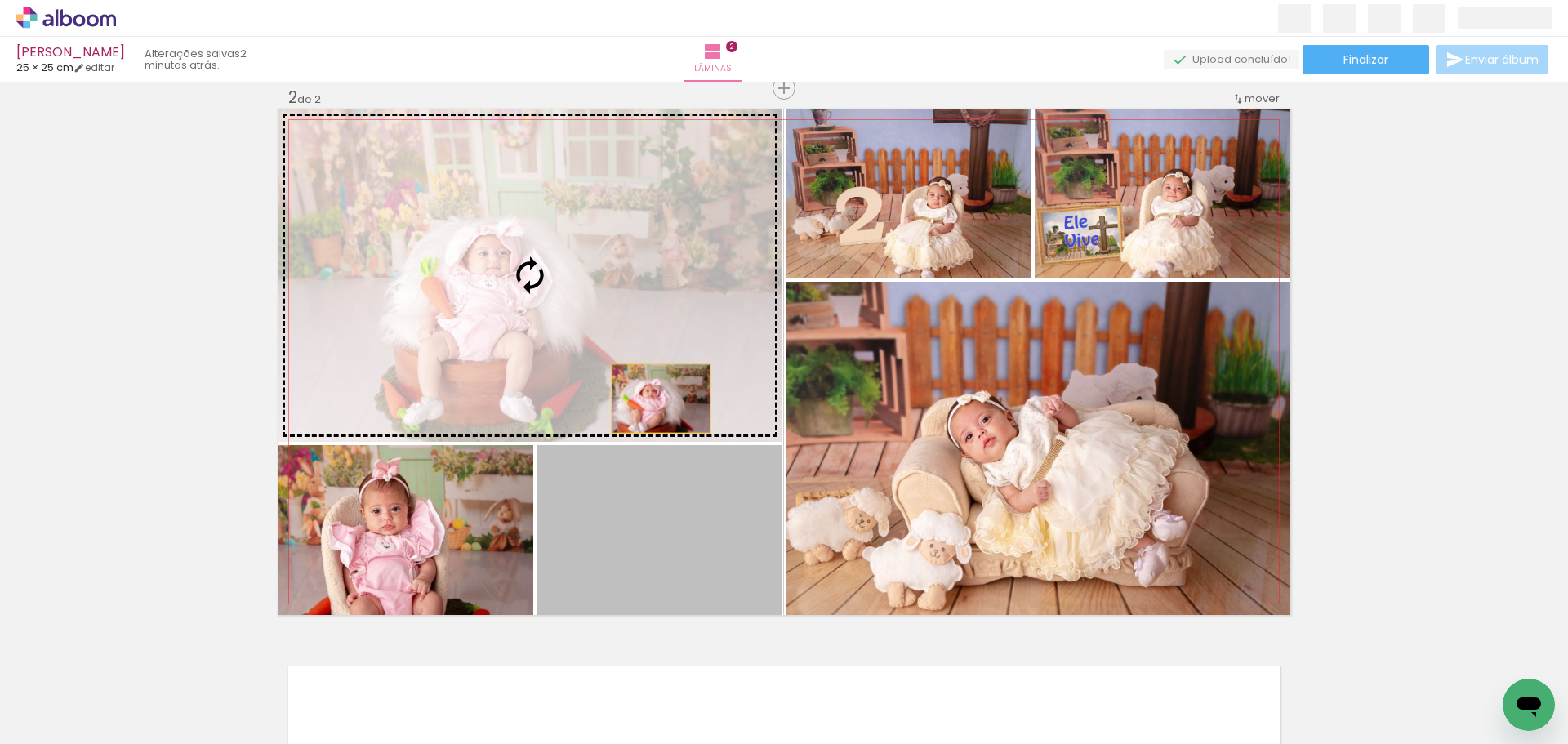
drag, startPoint x: 626, startPoint y: 551, endPoint x: 691, endPoint y: 401, distance: 163.5
click at [0, 0] on slot at bounding box center [0, 0] width 0 height 0
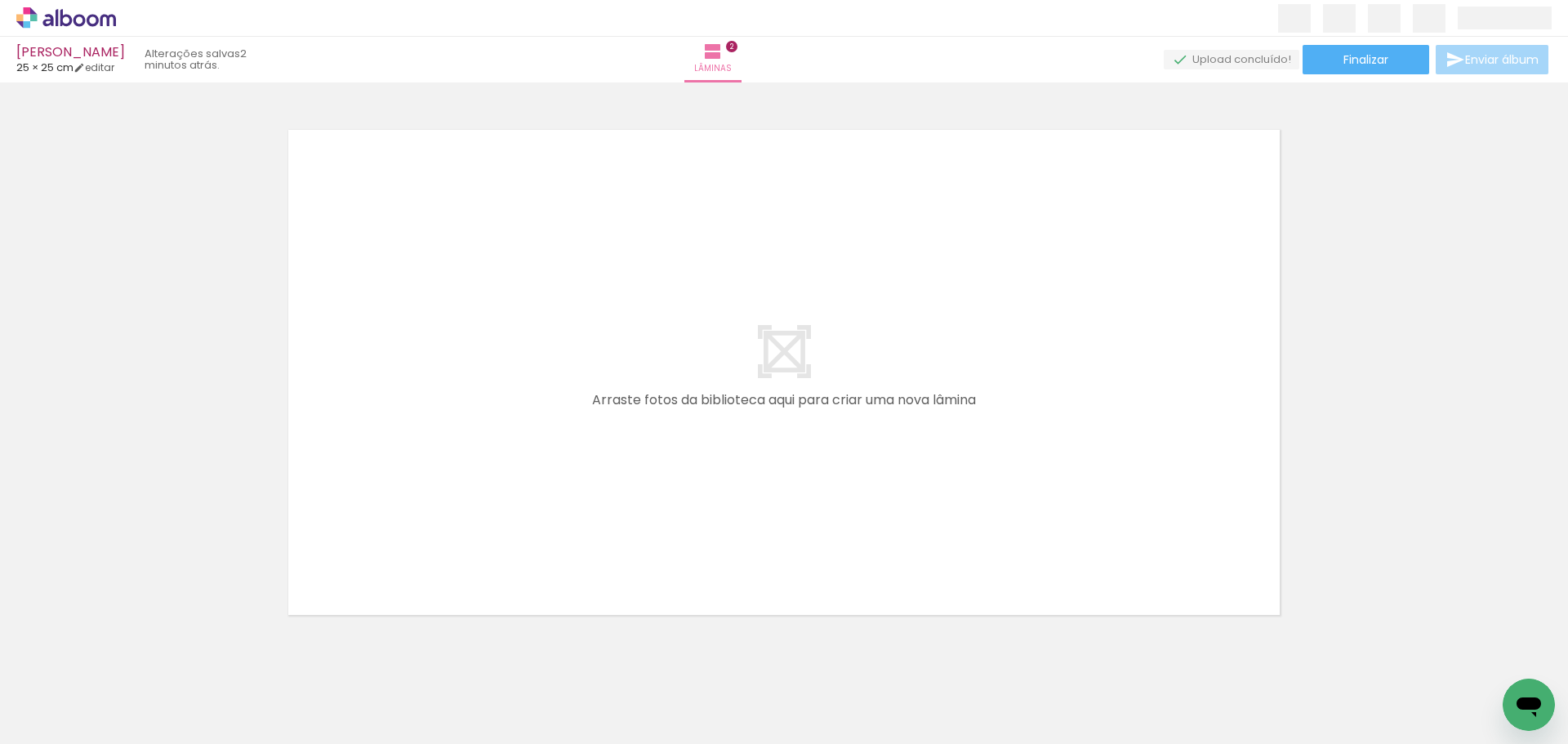
scroll to position [1108, 0]
drag, startPoint x: 165, startPoint y: 688, endPoint x: 415, endPoint y: 430, distance: 359.3
click at [415, 430] on quentale-workspace at bounding box center [784, 372] width 1568 height 744
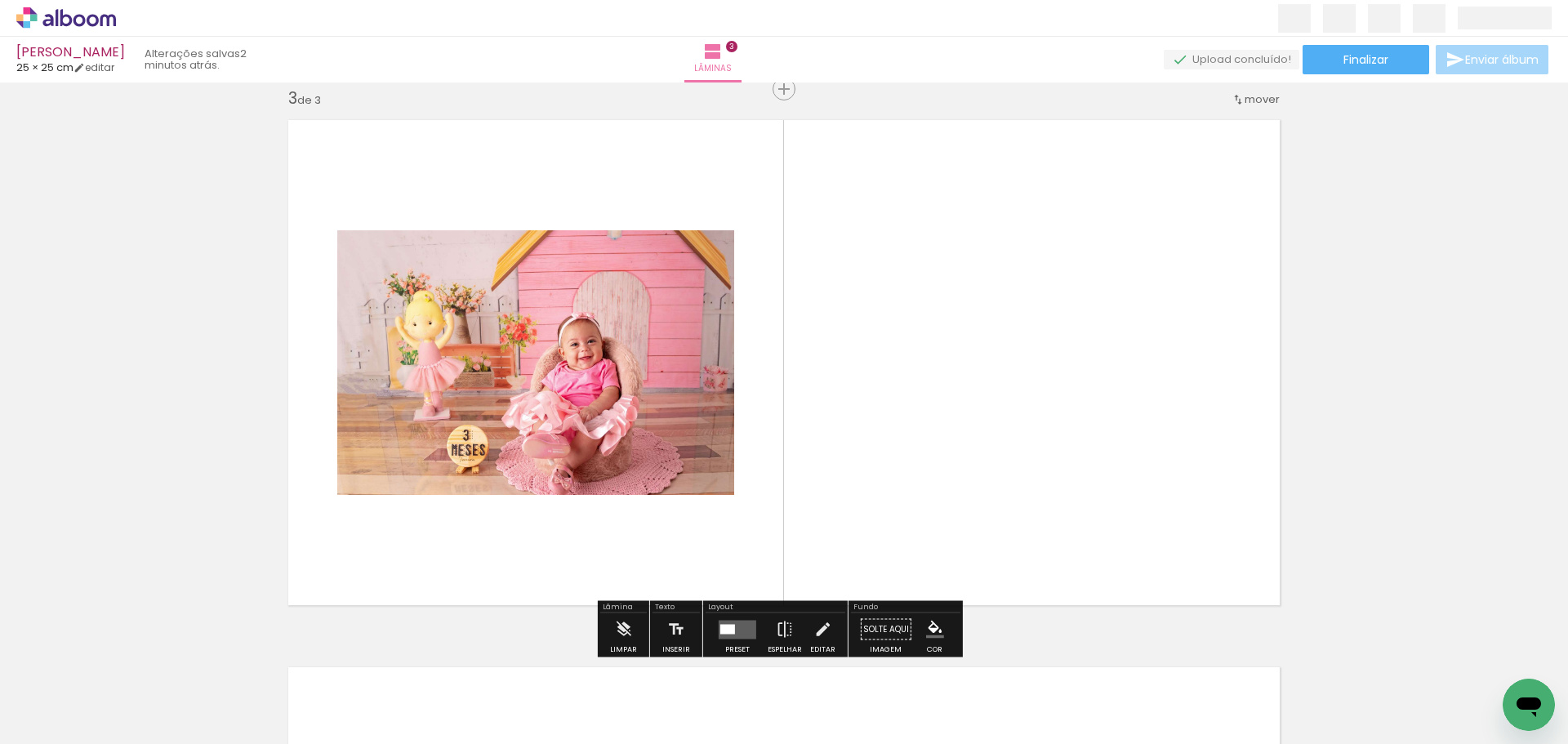
scroll to position [1116, 0]
drag, startPoint x: 170, startPoint y: 701, endPoint x: 355, endPoint y: 589, distance: 216.3
click at [501, 459] on quentale-workspace at bounding box center [784, 372] width 1568 height 744
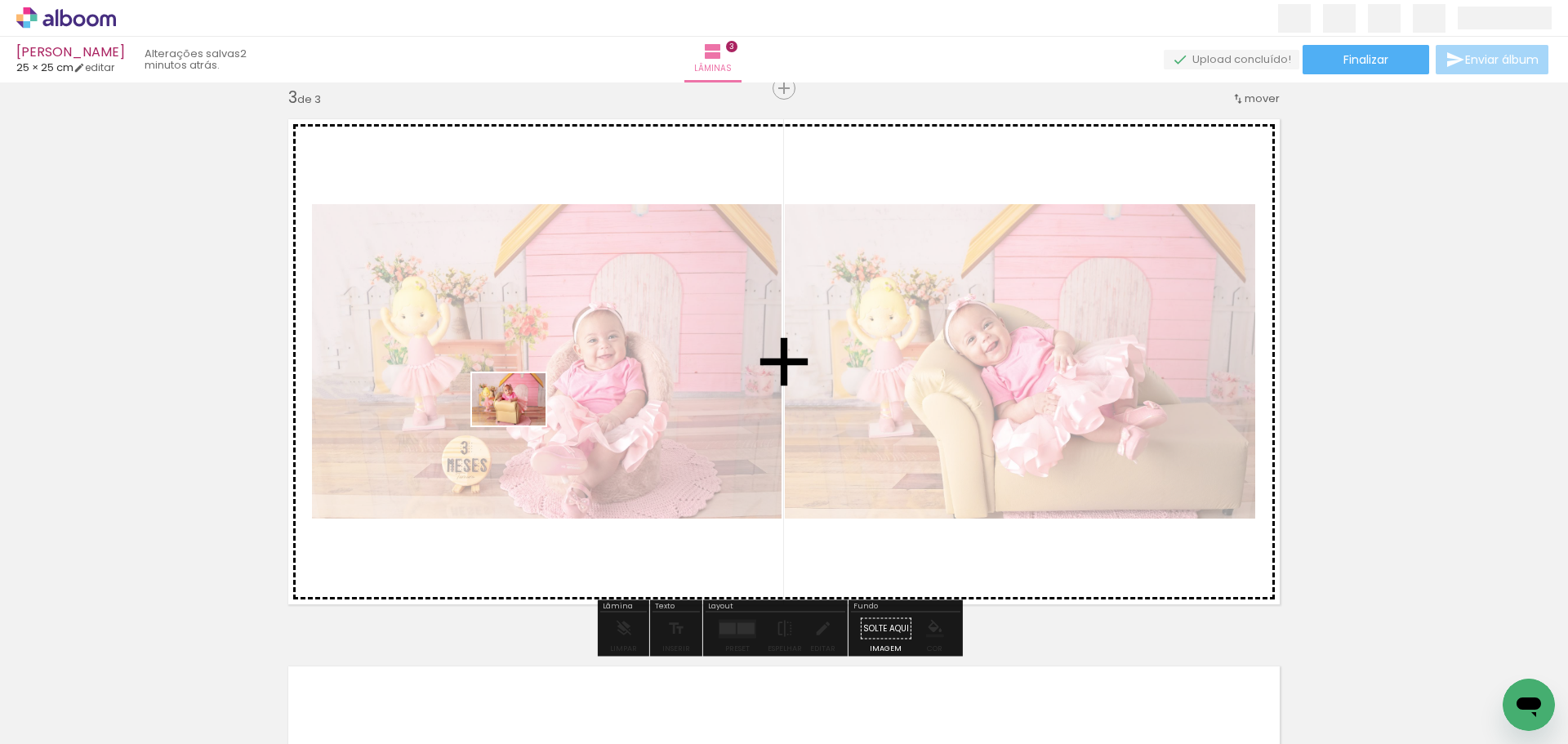
drag, startPoint x: 178, startPoint y: 690, endPoint x: 334, endPoint y: 592, distance: 184.2
click at [557, 411] on quentale-workspace at bounding box center [784, 372] width 1568 height 744
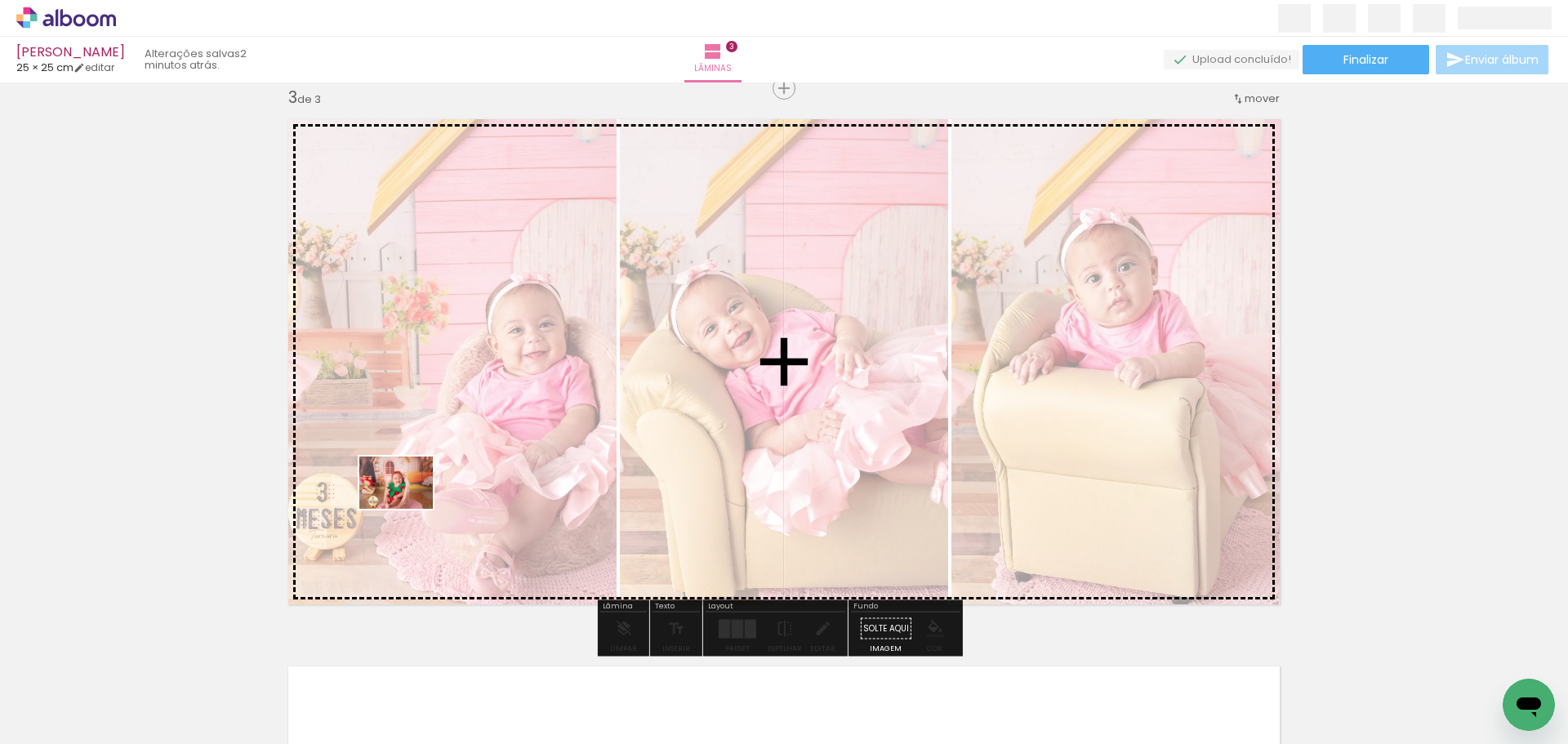
drag, startPoint x: 175, startPoint y: 694, endPoint x: 456, endPoint y: 481, distance: 352.6
click at [457, 474] on quentale-workspace at bounding box center [784, 372] width 1568 height 744
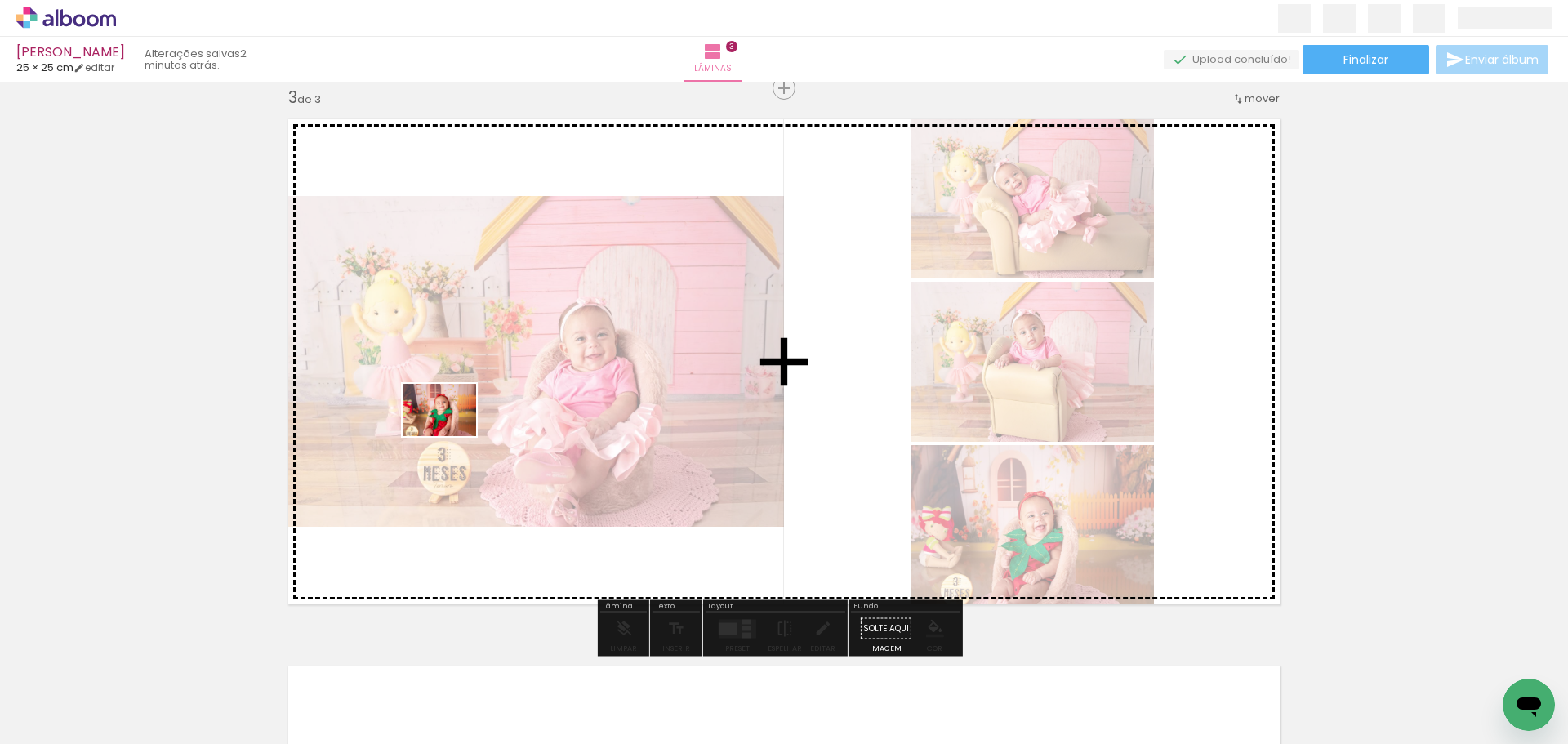
drag, startPoint x: 174, startPoint y: 694, endPoint x: 526, endPoint y: 403, distance: 456.7
click at [513, 379] on quentale-workspace at bounding box center [784, 372] width 1568 height 744
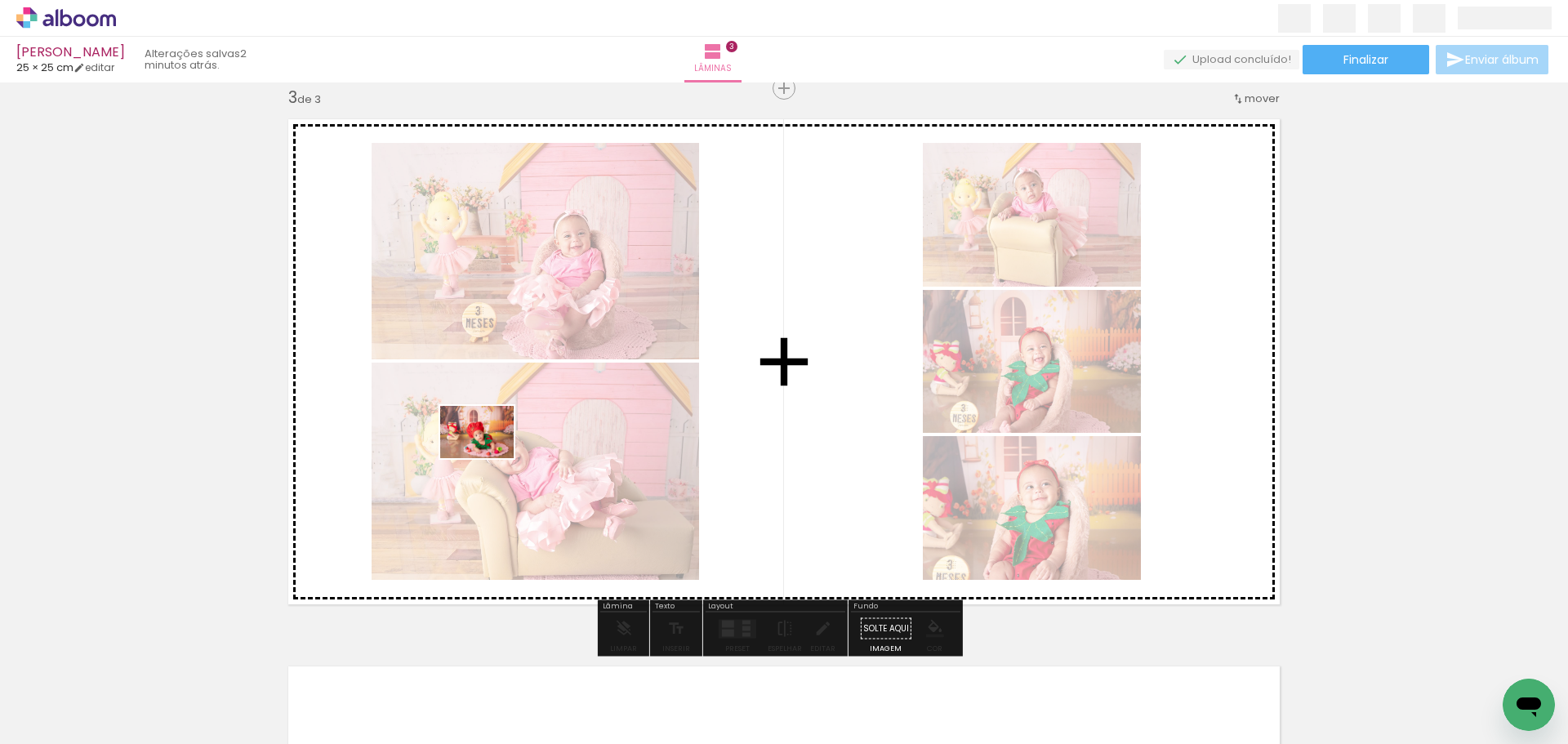
drag, startPoint x: 175, startPoint y: 689, endPoint x: 335, endPoint y: 604, distance: 181.2
click at [491, 454] on quentale-workspace at bounding box center [784, 372] width 1568 height 744
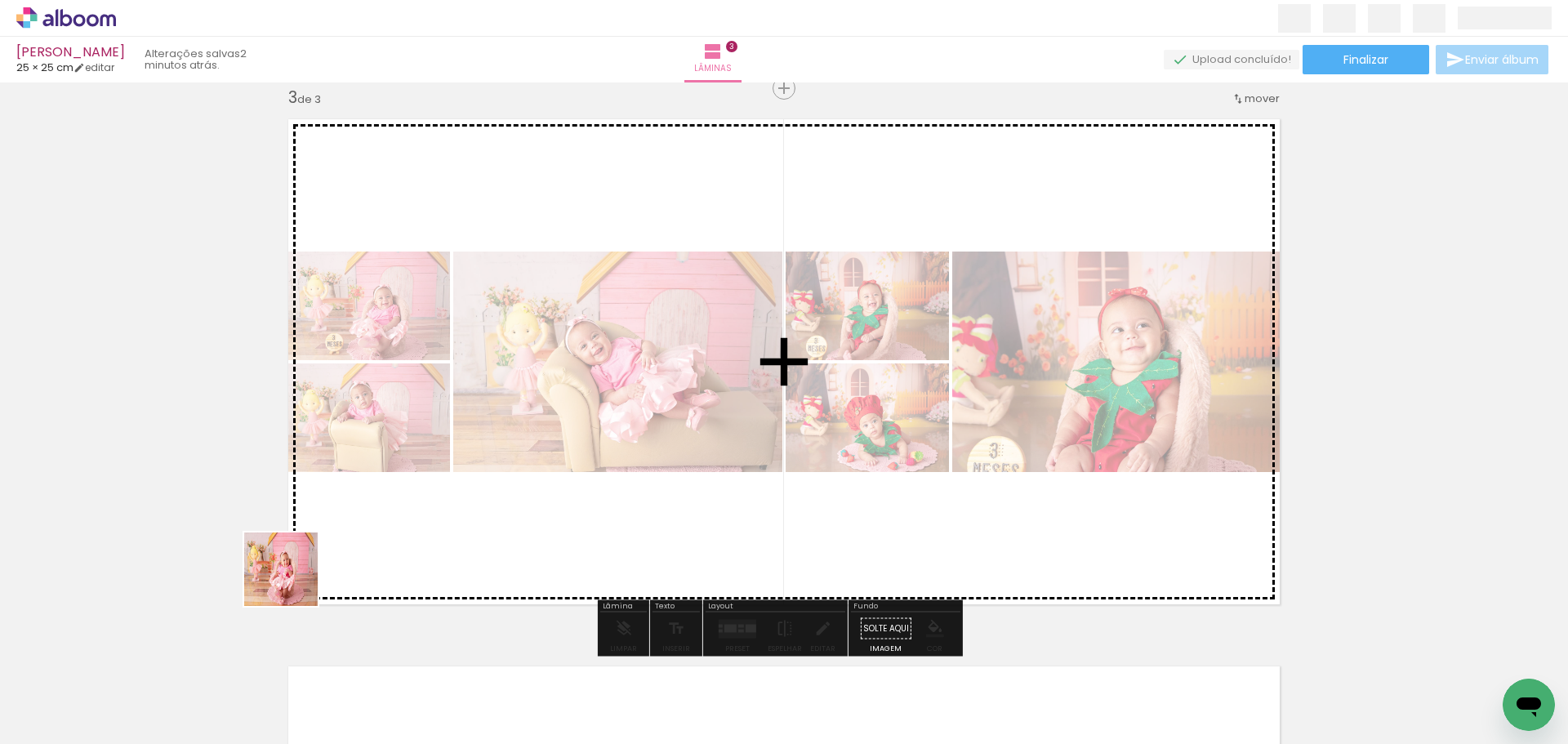
drag, startPoint x: 188, startPoint y: 667, endPoint x: 625, endPoint y: 435, distance: 494.8
click at [417, 493] on quentale-workspace at bounding box center [784, 372] width 1568 height 744
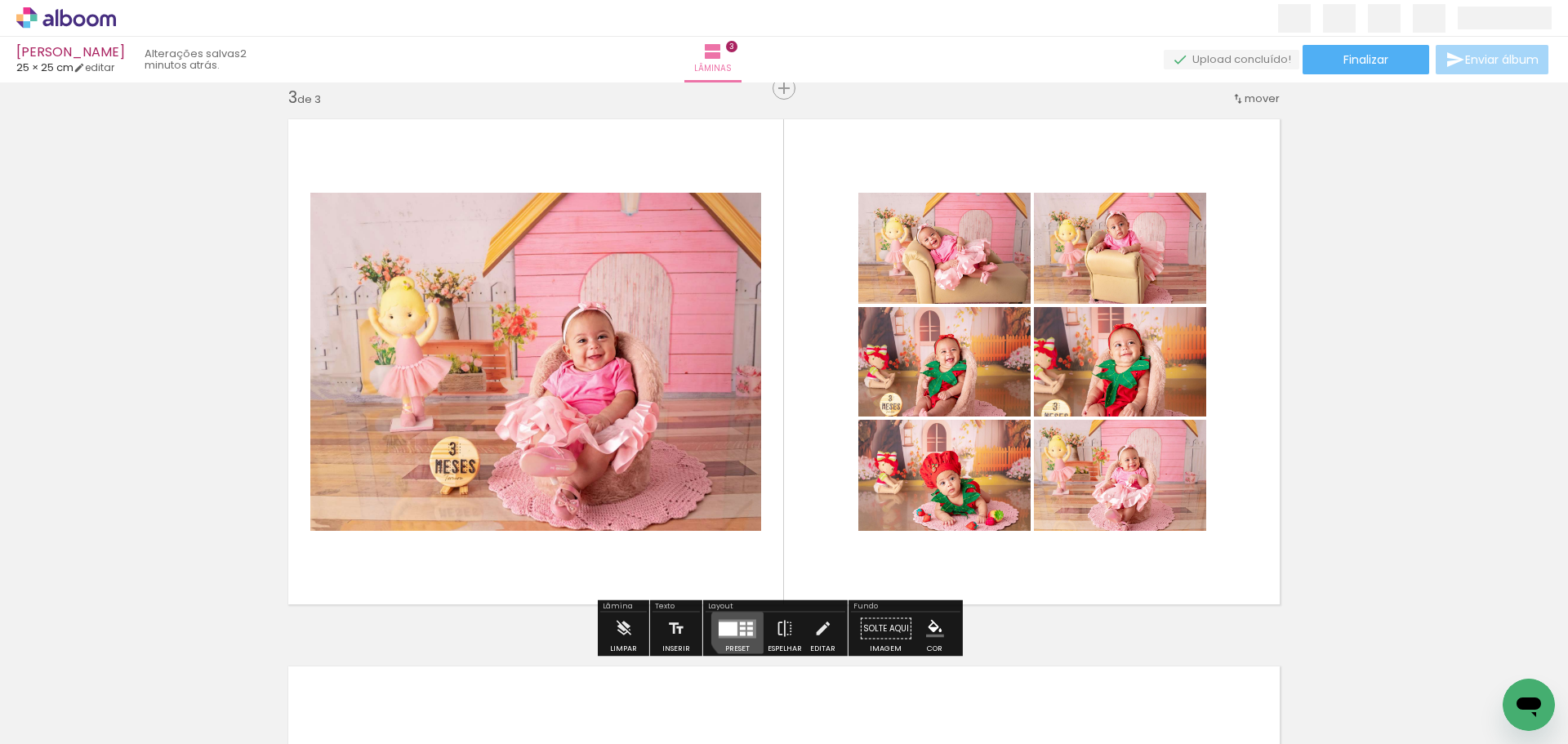
click at [734, 629] on quentale-layouter at bounding box center [738, 628] width 38 height 18
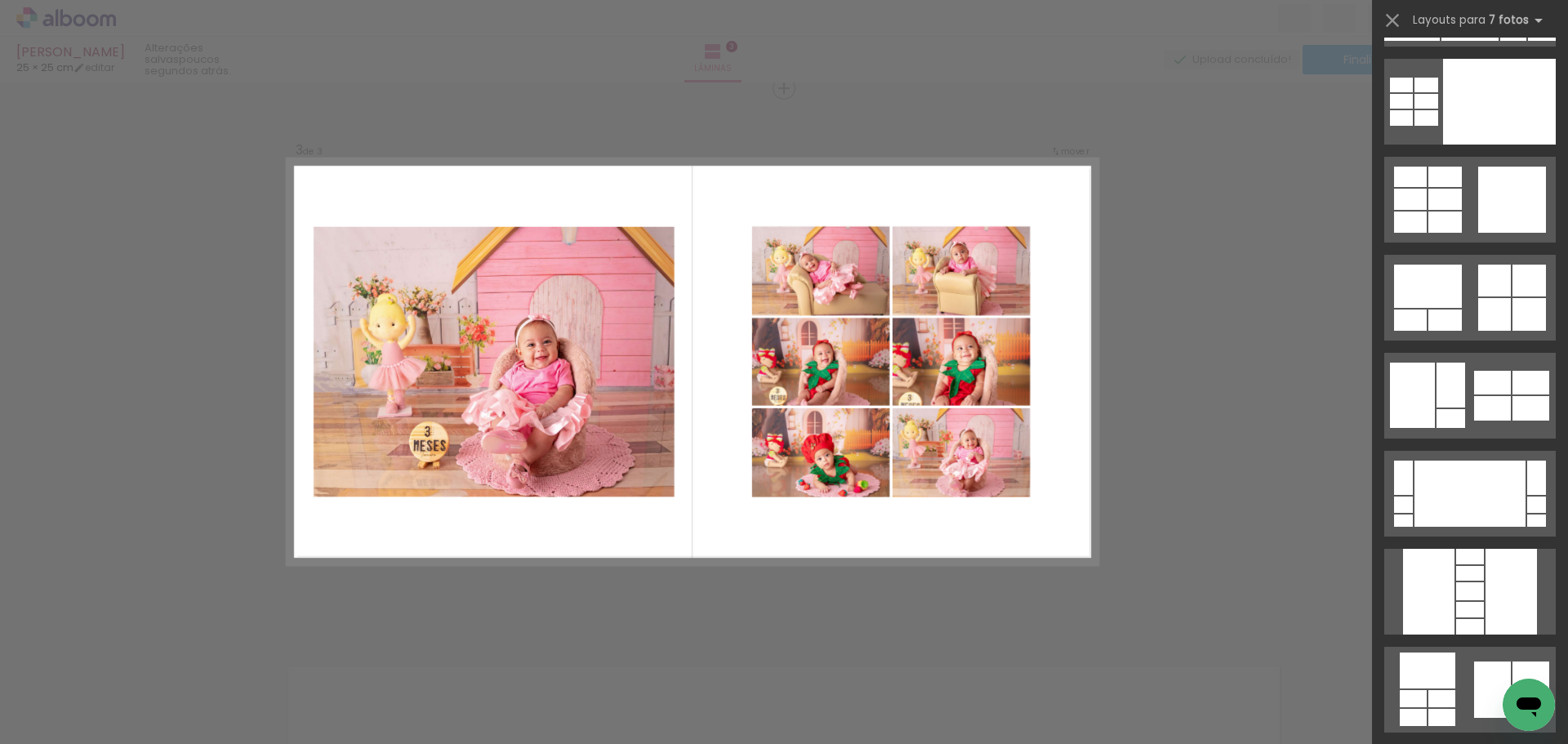
scroll to position [8445, 0]
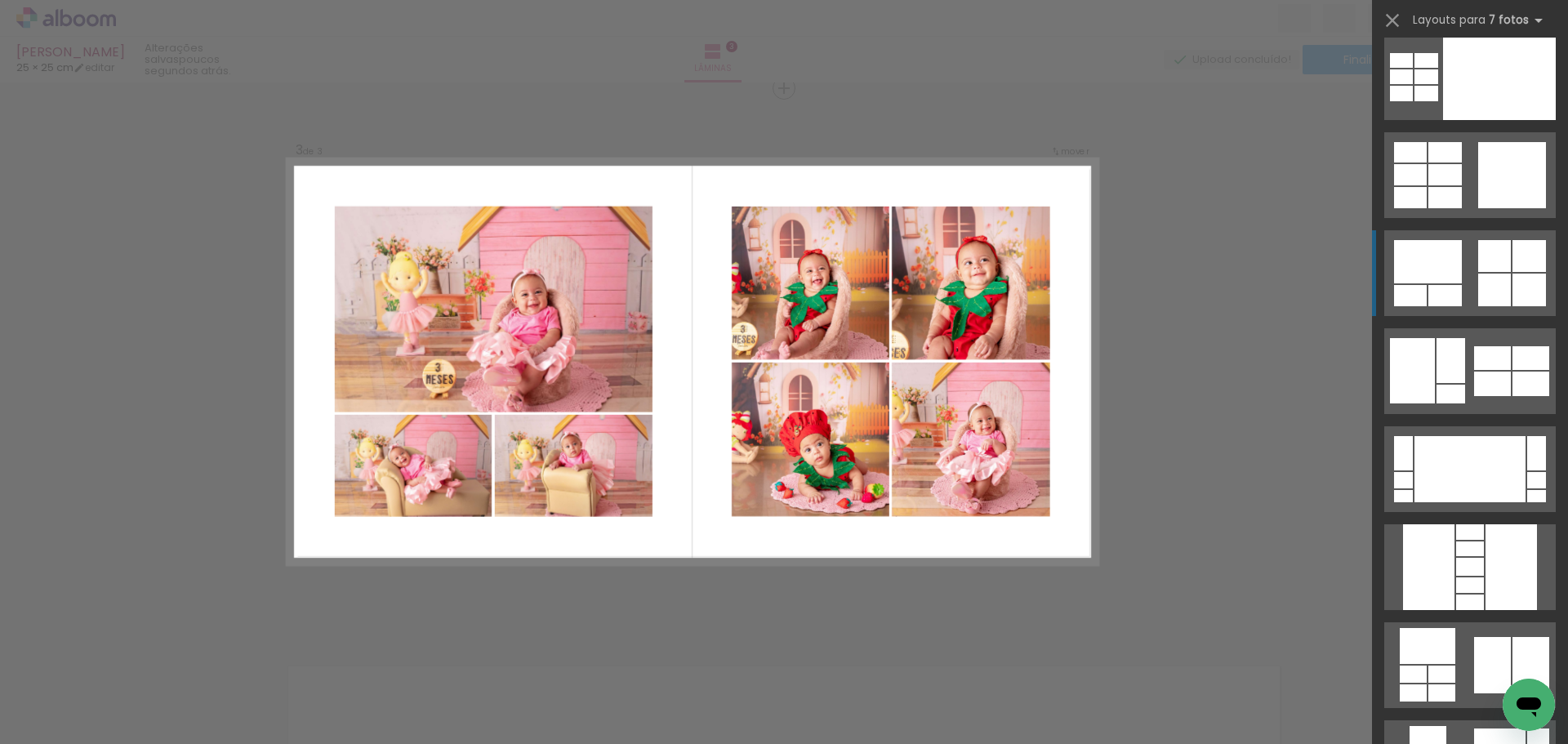
click at [1514, 280] on div at bounding box center [1529, 290] width 33 height 33
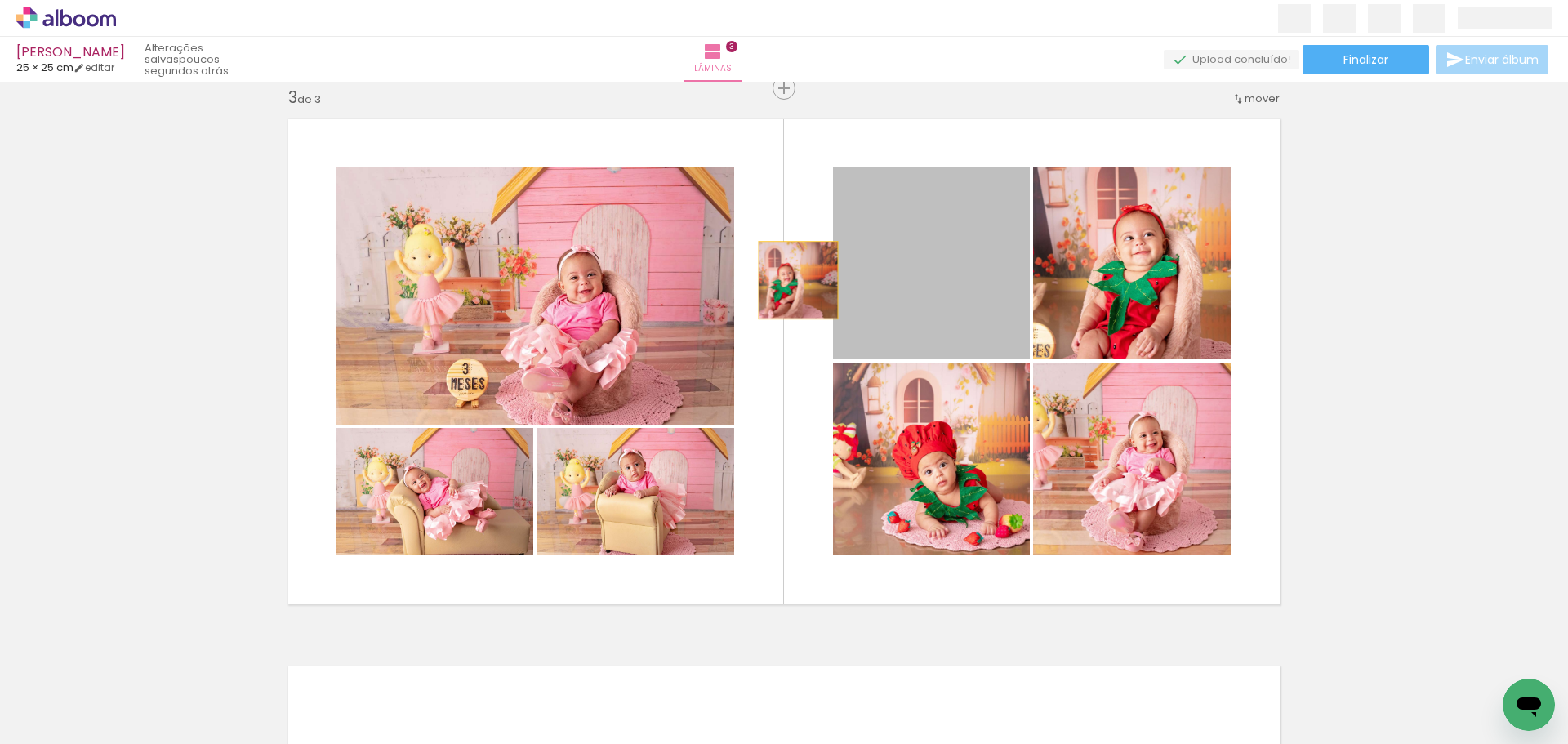
drag, startPoint x: 958, startPoint y: 276, endPoint x: 592, endPoint y: 292, distance: 366.3
click at [0, 0] on slot at bounding box center [0, 0] width 0 height 0
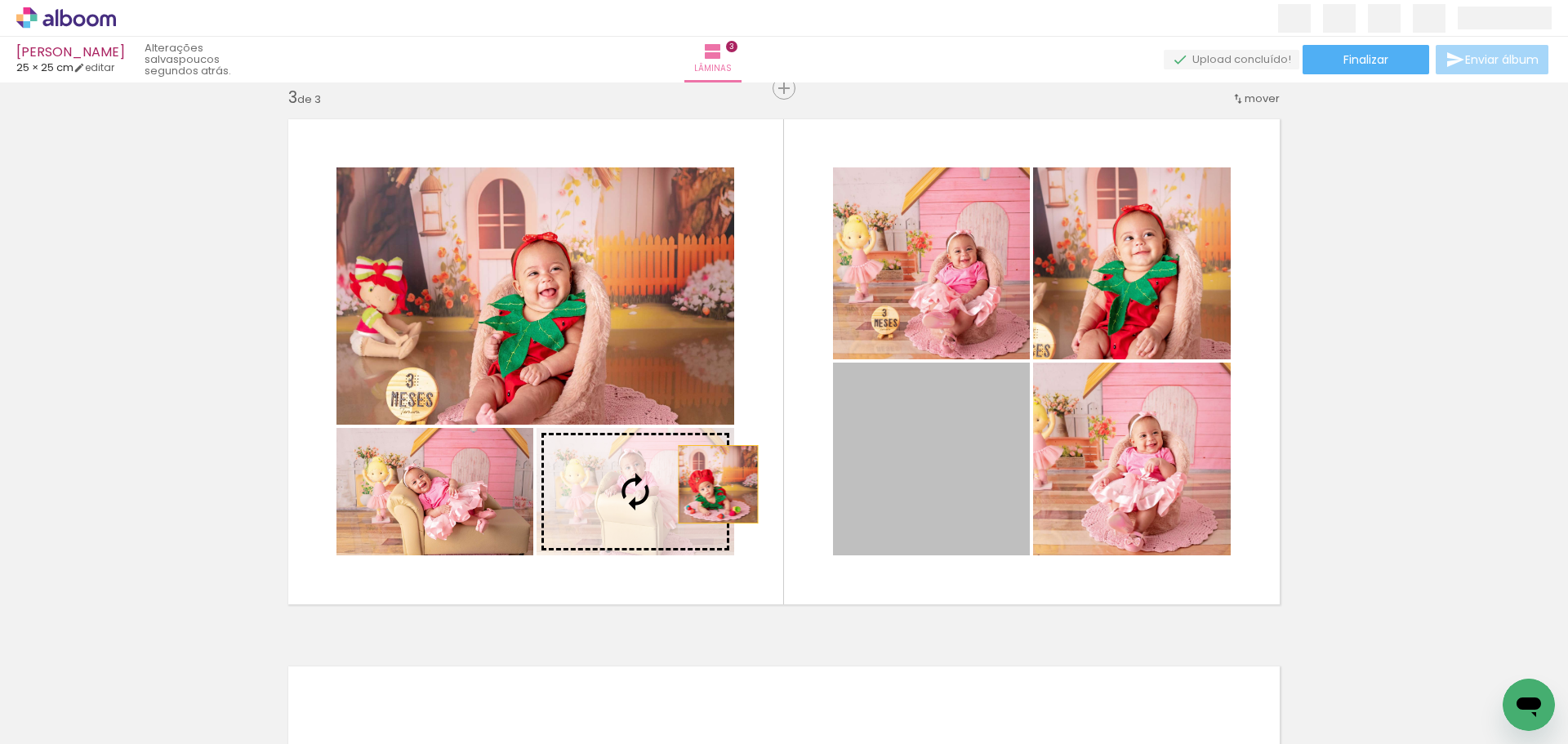
drag, startPoint x: 934, startPoint y: 468, endPoint x: 659, endPoint y: 486, distance: 275.6
click at [0, 0] on slot at bounding box center [0, 0] width 0 height 0
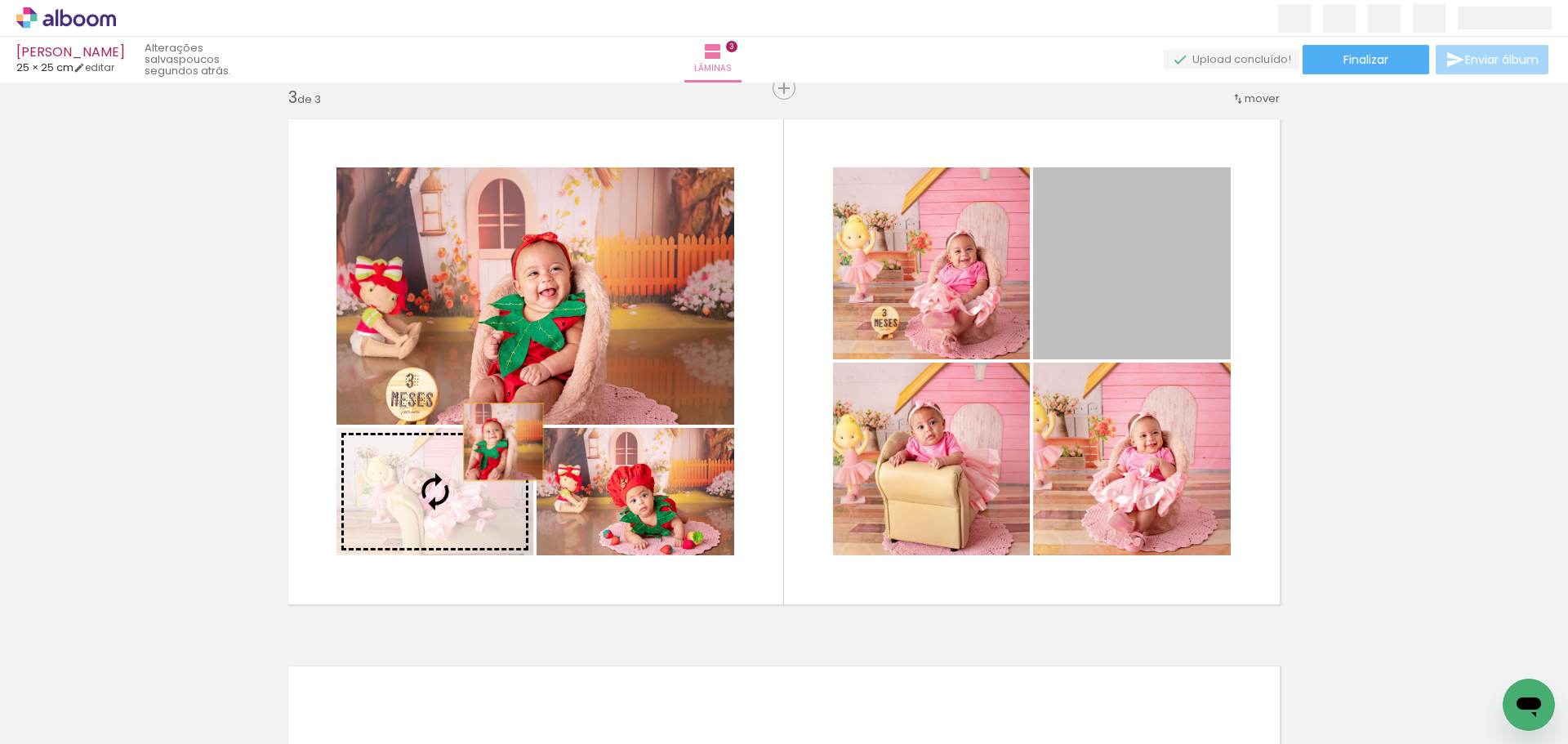
drag, startPoint x: 1156, startPoint y: 266, endPoint x: 483, endPoint y: 446, distance: 696.7
click at [0, 0] on slot at bounding box center [0, 0] width 0 height 0
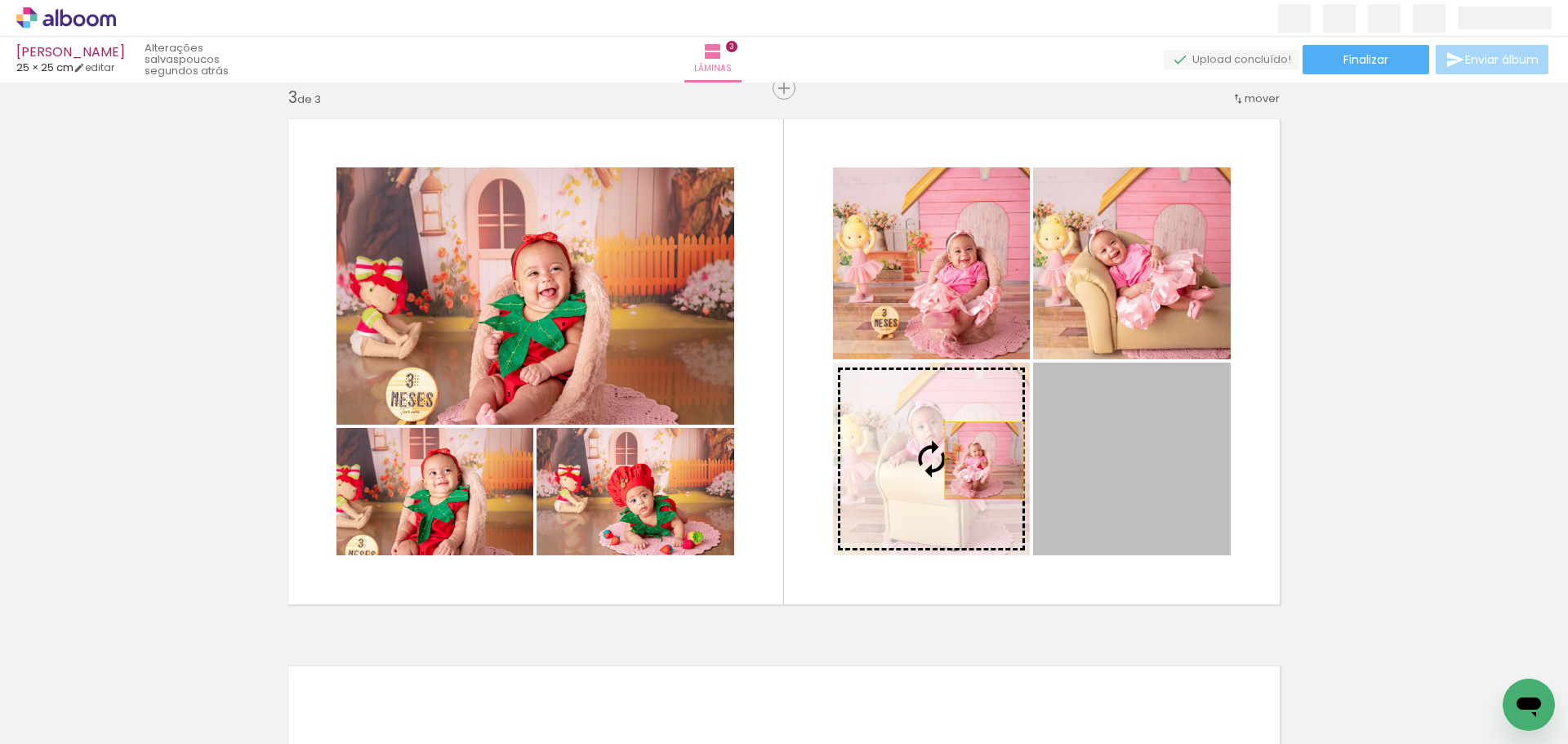
drag, startPoint x: 1161, startPoint y: 483, endPoint x: 926, endPoint y: 458, distance: 236.3
click at [0, 0] on slot at bounding box center [0, 0] width 0 height 0
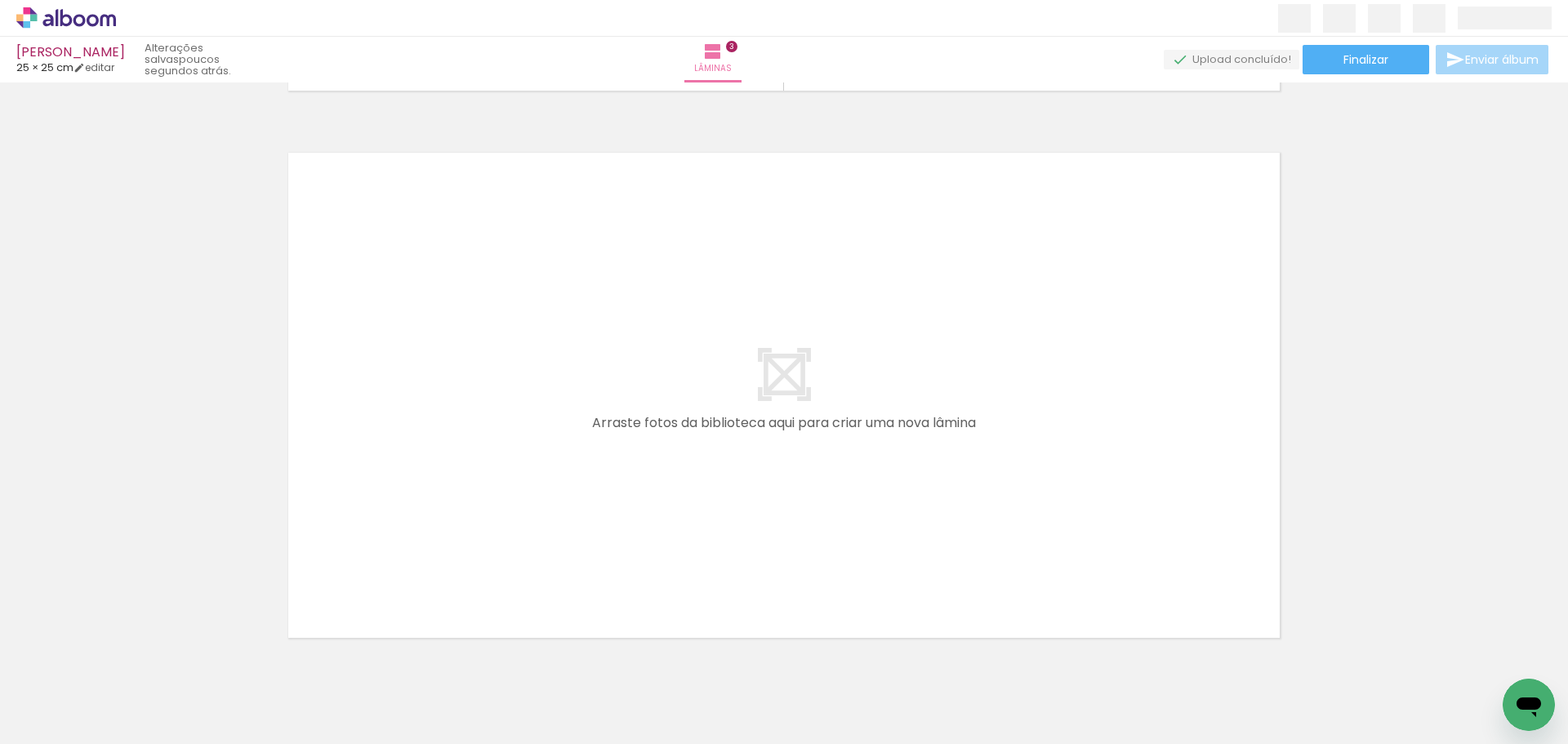
scroll to position [1624, 0]
drag, startPoint x: 174, startPoint y: 690, endPoint x: 243, endPoint y: 632, distance: 90.1
click at [405, 445] on quentale-workspace at bounding box center [784, 372] width 1568 height 744
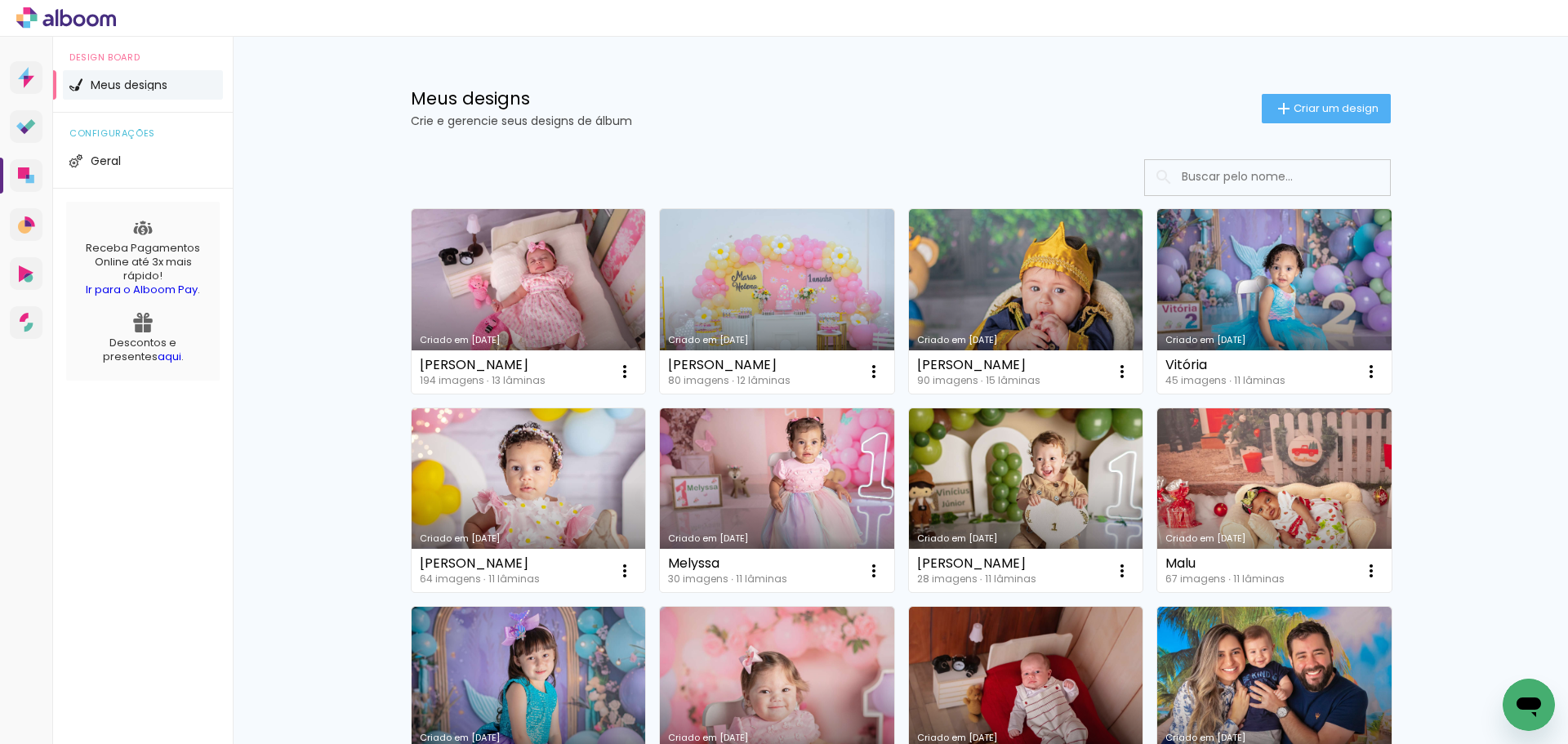
click at [533, 270] on link "Criado em [DATE]" at bounding box center [528, 301] width 234 height 185
